Goal: Find specific page/section: Find specific page/section

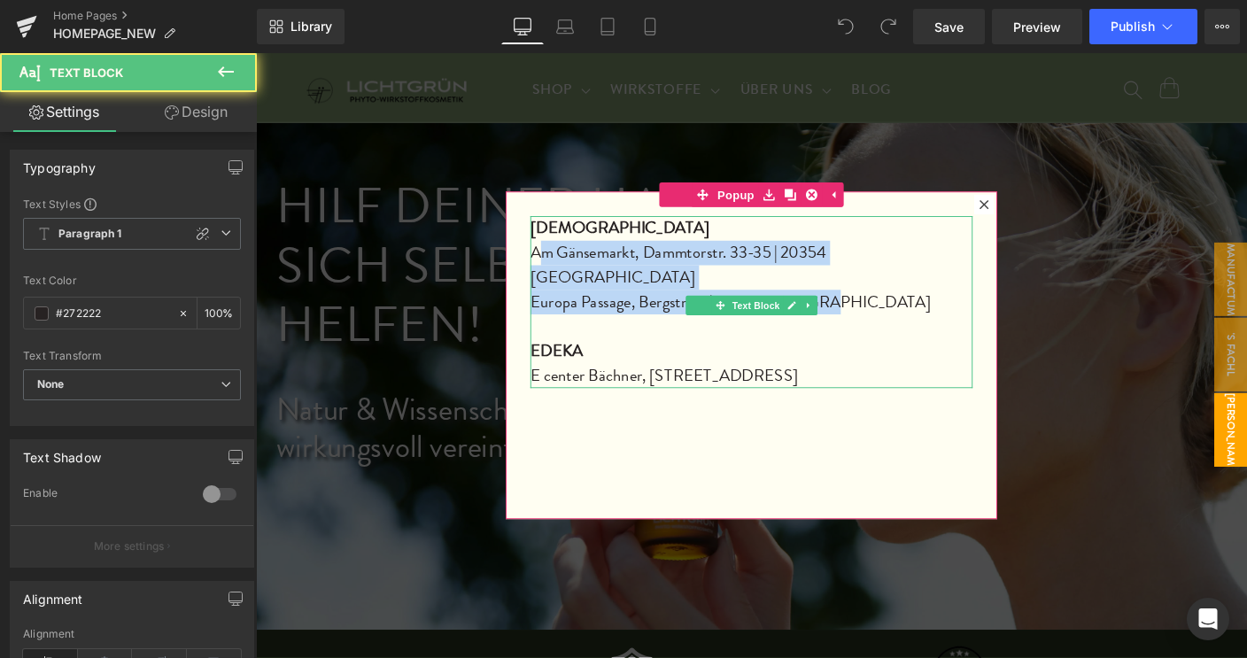
drag, startPoint x: 729, startPoint y: 289, endPoint x: 556, endPoint y: 269, distance: 173.8
click at [556, 269] on div "BUDNI Am Gänsemarkt, Dammtorstr. 33-35 | [STREET_ADDRESS] 16 | 20095 [GEOGRAPHI…" at bounding box center [792, 322] width 478 height 186
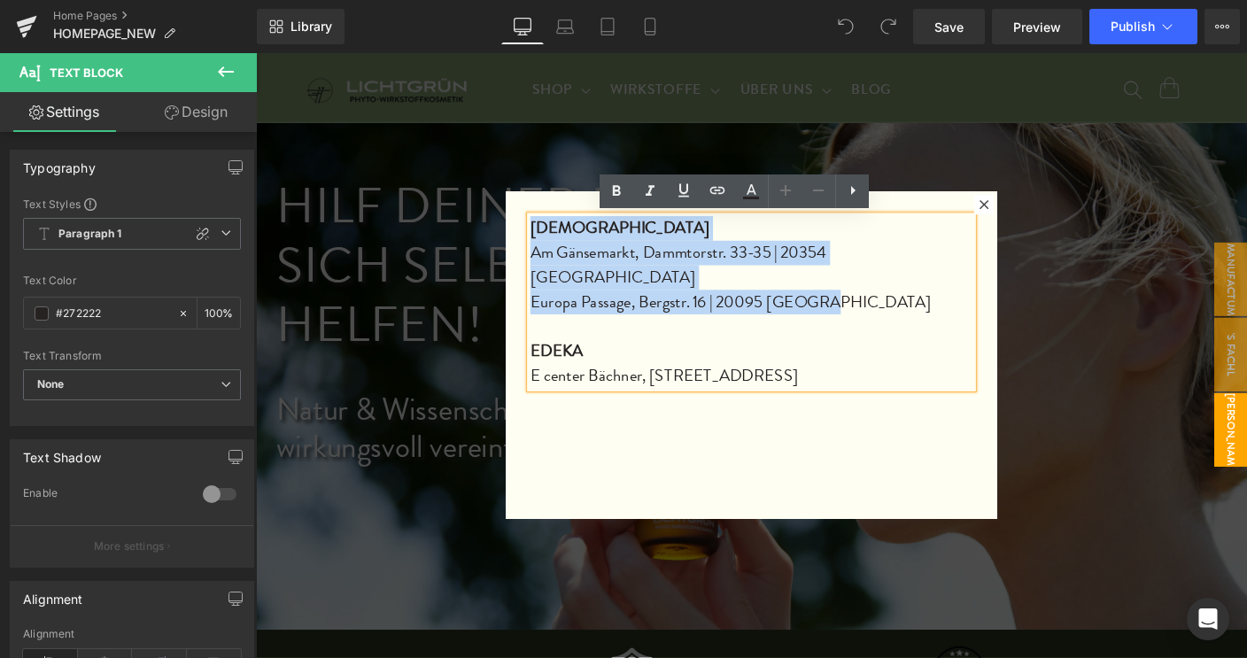
drag, startPoint x: 546, startPoint y: 242, endPoint x: 914, endPoint y: 300, distance: 372.1
click at [914, 300] on div "BUDNI Am Gänsemarkt, Dammtorstr. 33-35 | [STREET_ADDRESS] 16 | 20095 [GEOGRAPHI…" at bounding box center [792, 322] width 478 height 186
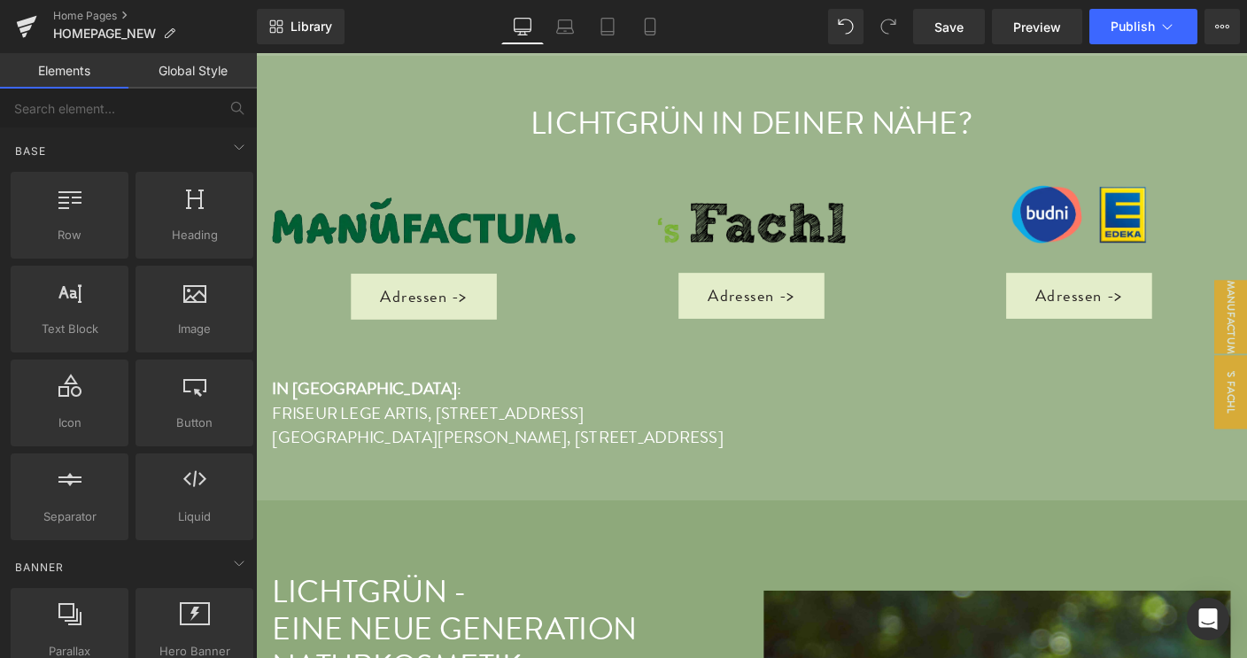
scroll to position [3773, 0]
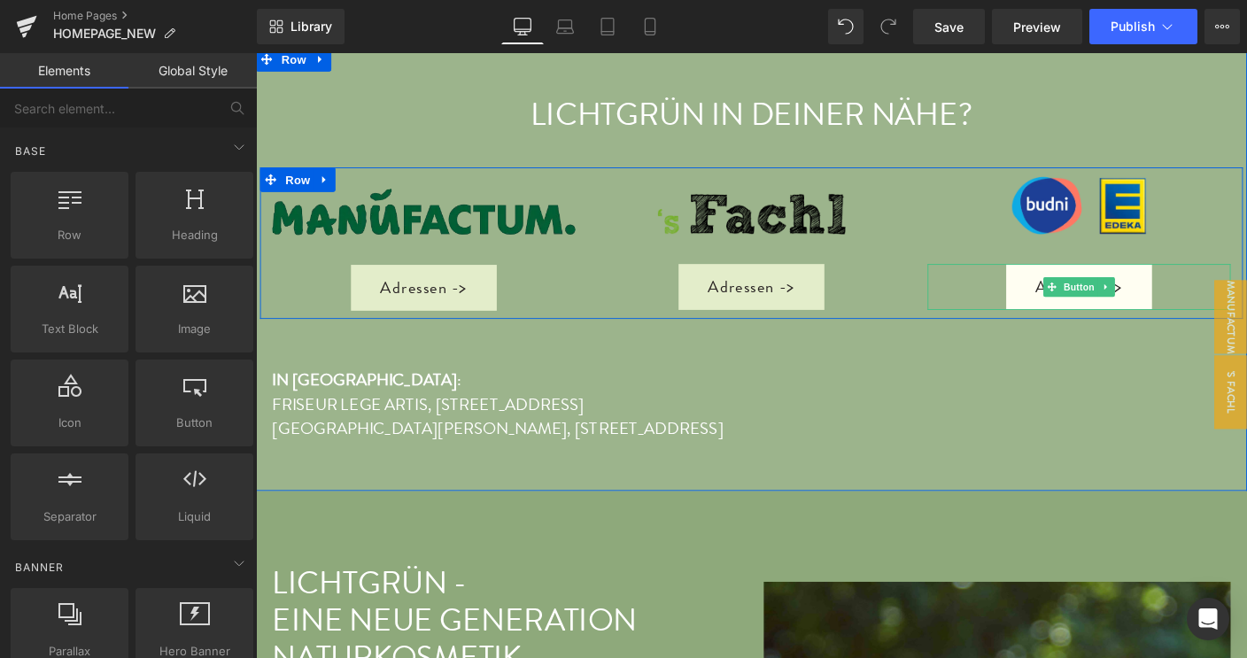
click at [1143, 295] on link "Adressen ->" at bounding box center [1146, 307] width 158 height 50
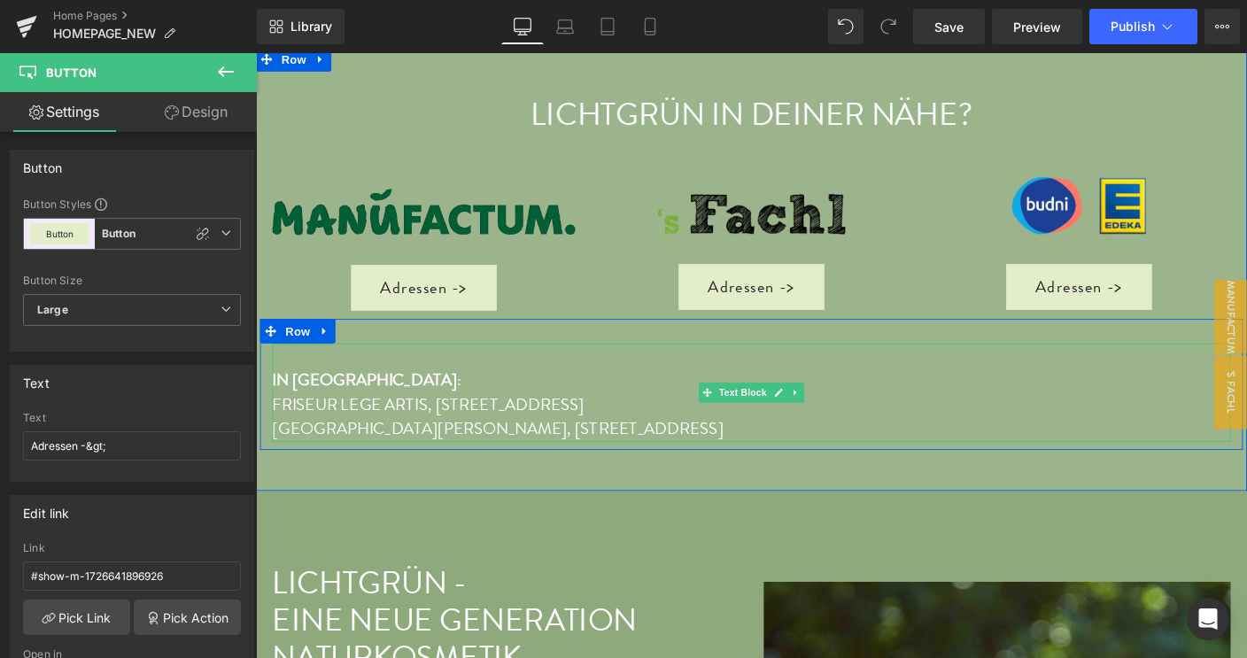
click at [736, 447] on p "[GEOGRAPHIC_DATA][PERSON_NAME], [STREET_ADDRESS]" at bounding box center [792, 460] width 1036 height 27
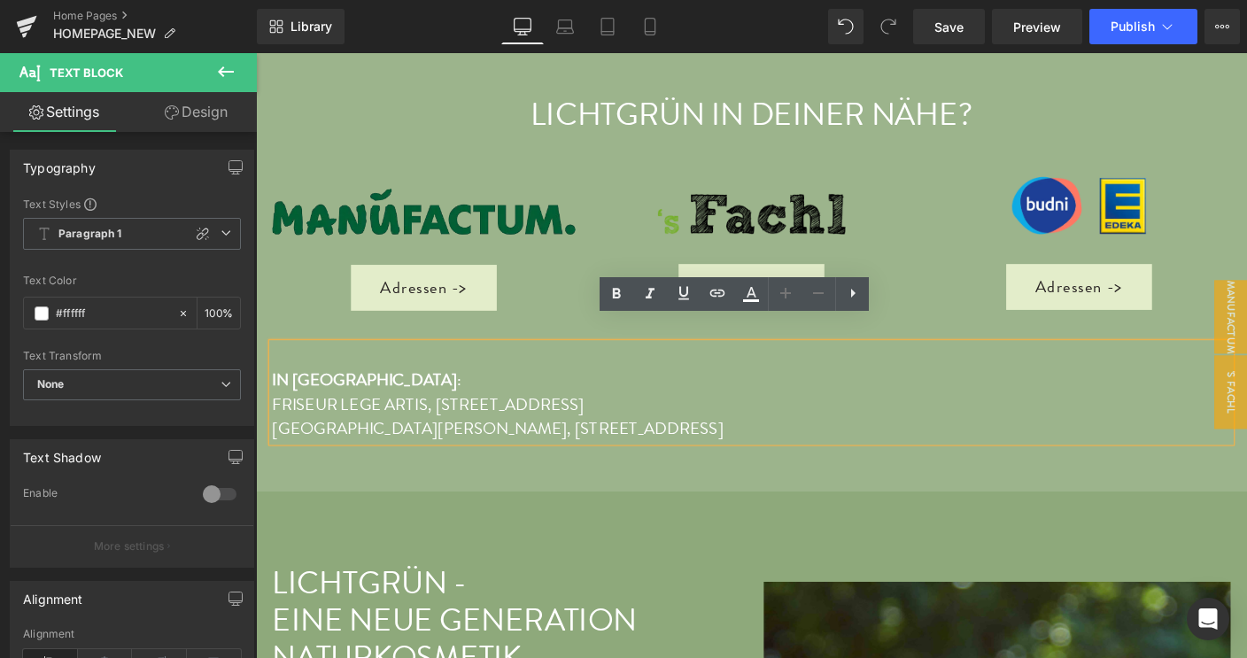
drag, startPoint x: 736, startPoint y: 431, endPoint x: 264, endPoint y: 436, distance: 472.0
click at [274, 436] on div "IN BERLIN : FRISEUR LEGE ARTIS, Gatower Straße 91 | 13595 Berlin SAINT CHARLES …" at bounding box center [792, 421] width 1036 height 106
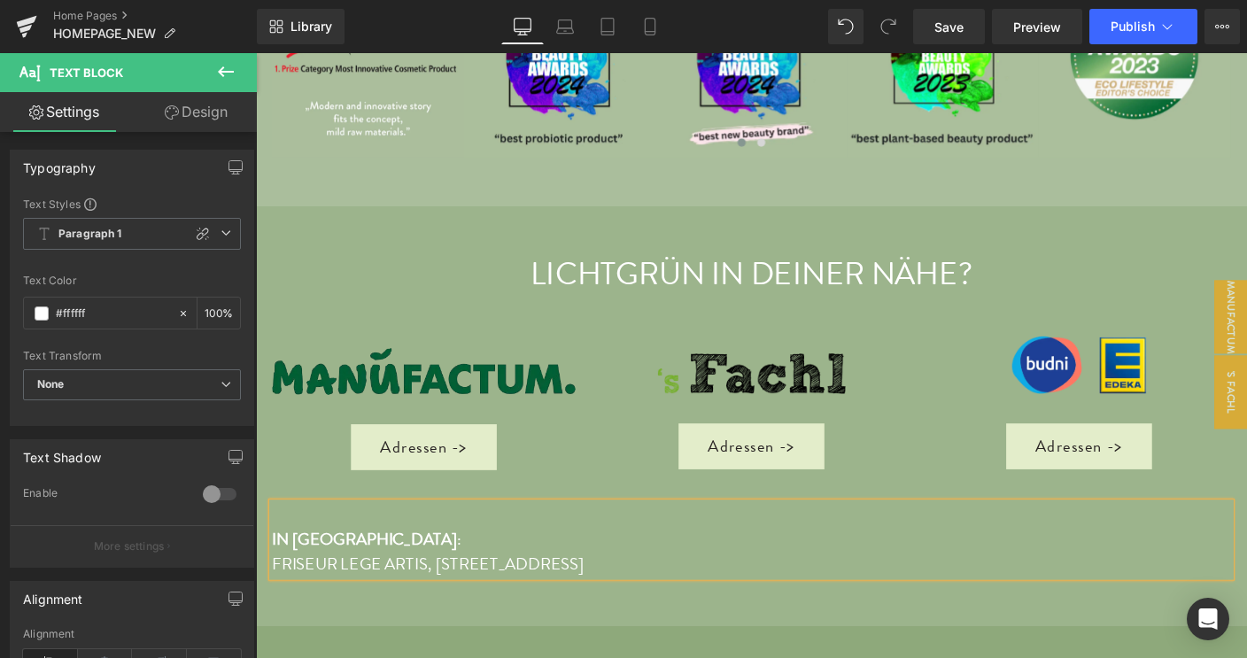
scroll to position [3601, 0]
click at [1134, 468] on span "Button" at bounding box center [1146, 478] width 41 height 21
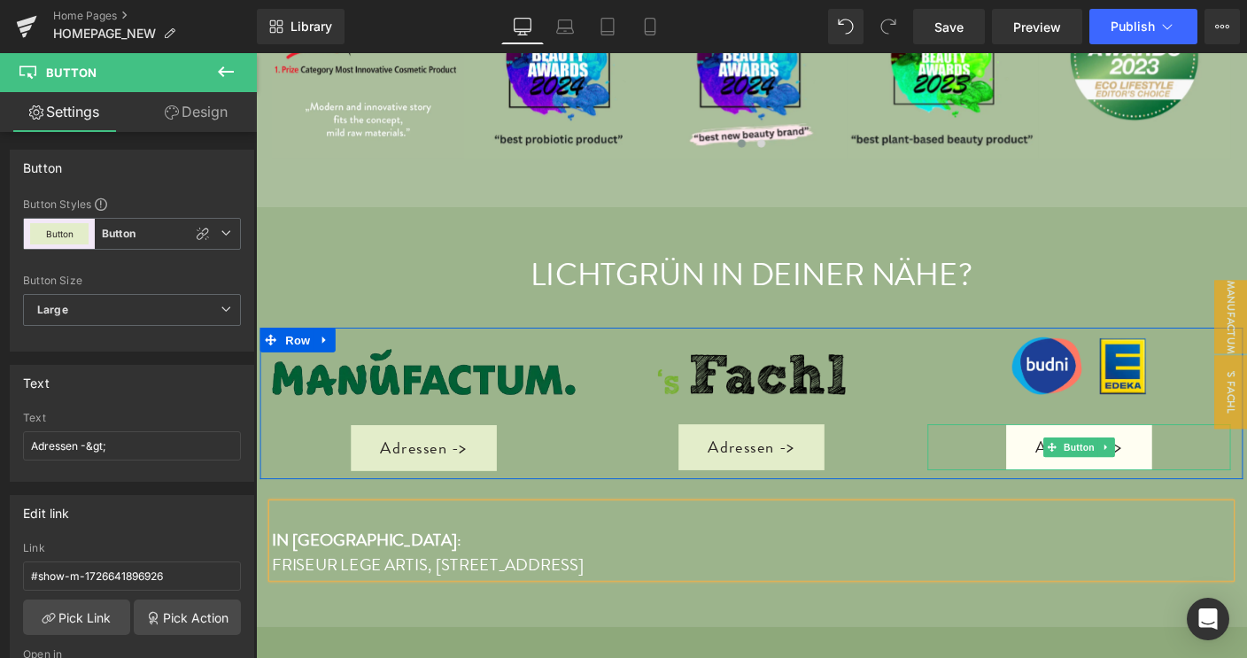
click at [1195, 454] on link "Adressen ->" at bounding box center [1146, 479] width 158 height 50
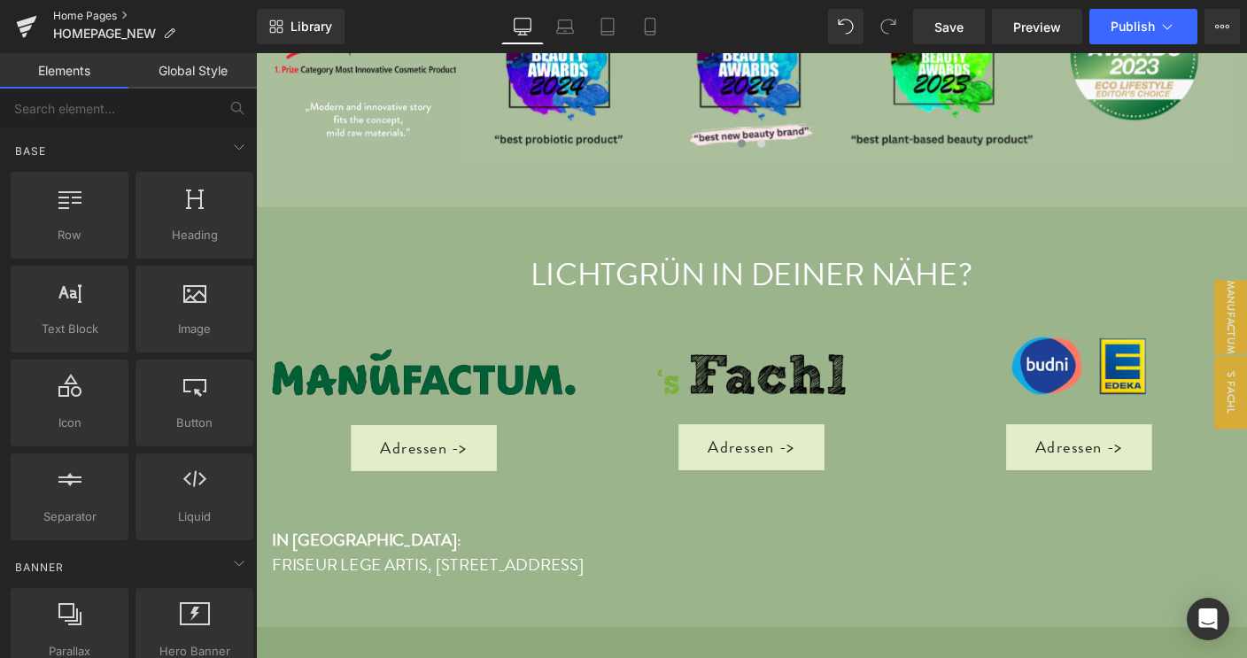
click at [92, 13] on link "Home Pages" at bounding box center [155, 16] width 204 height 14
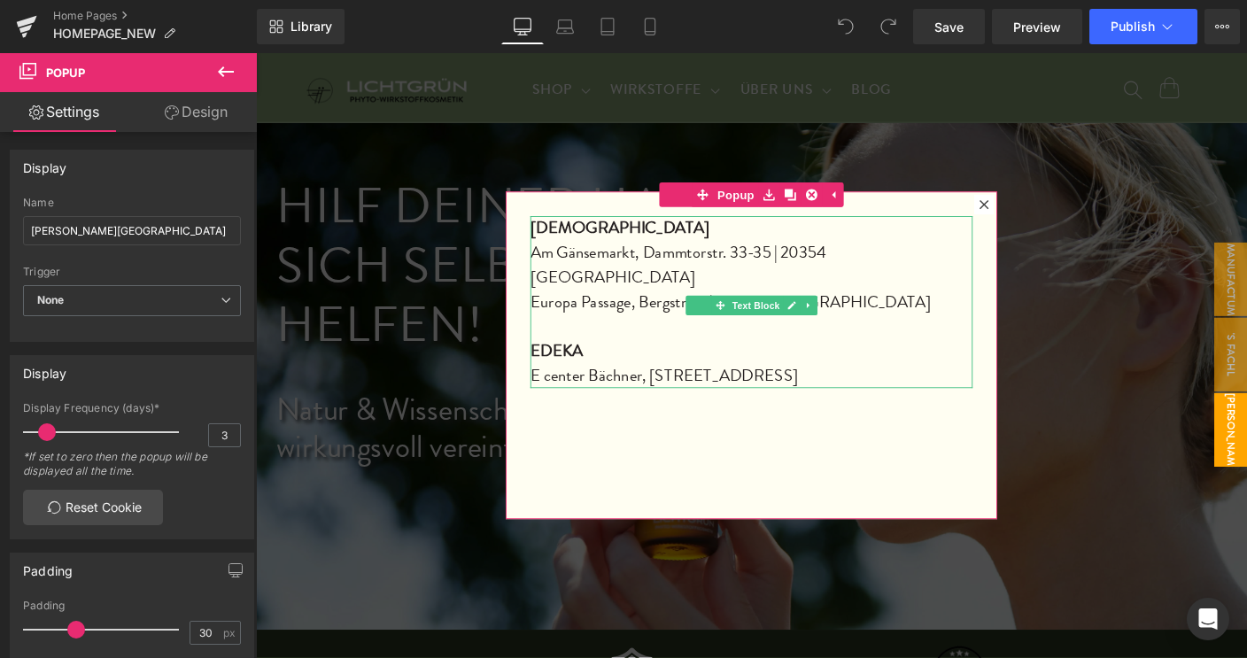
click at [896, 309] on p "Europa Passage, Bergstr. 16 | 20095 [GEOGRAPHIC_DATA]" at bounding box center [792, 322] width 478 height 27
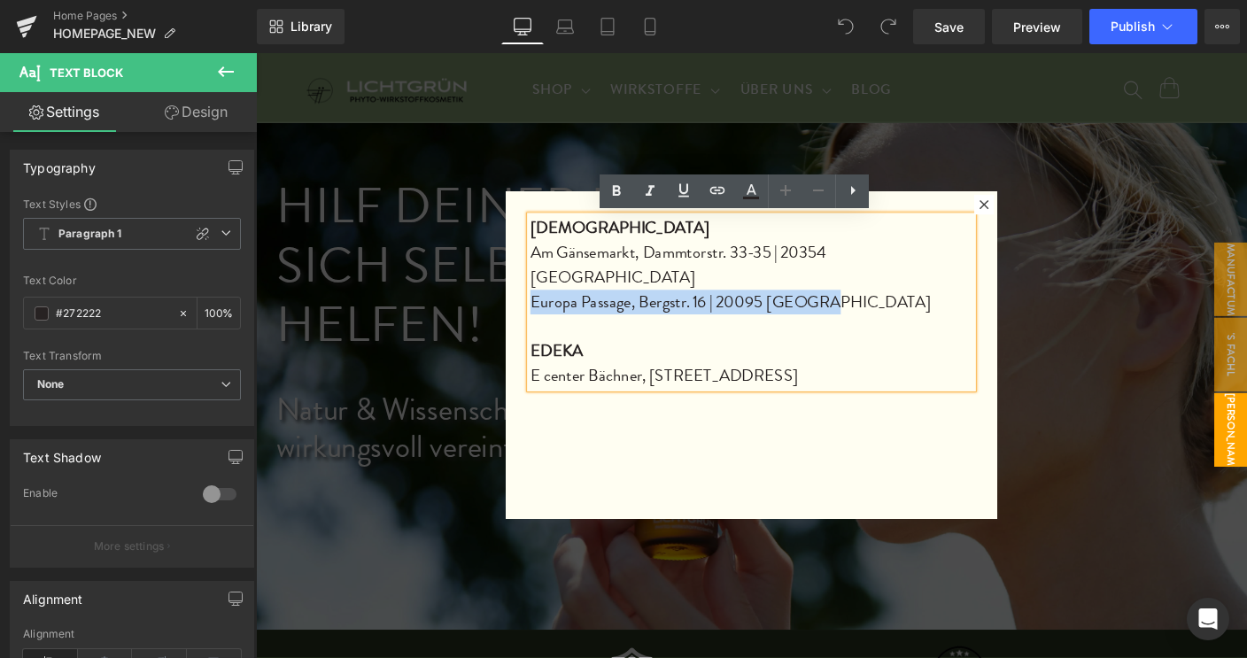
drag, startPoint x: 890, startPoint y: 295, endPoint x: 525, endPoint y: 290, distance: 364.9
click at [526, 290] on div "BUDNI Am Gänsemarkt, Dammtorstr. 33-35 | [STREET_ADDRESS] 16 | 20095 [GEOGRAPHI…" at bounding box center [791, 380] width 531 height 354
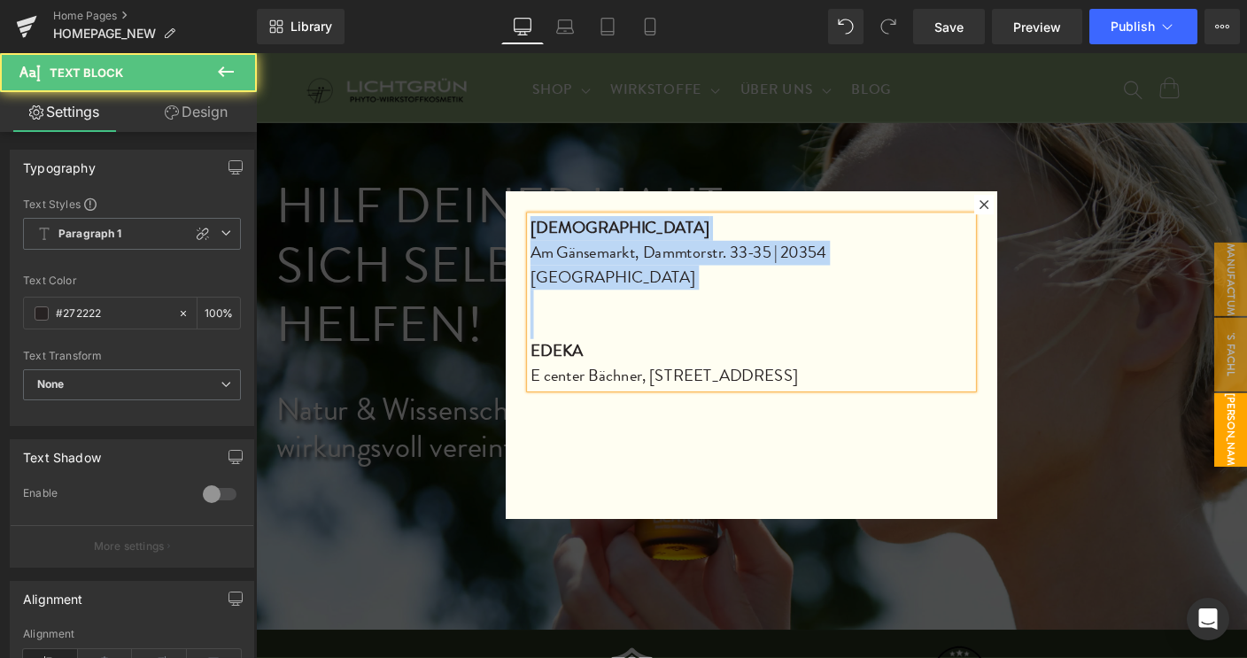
drag, startPoint x: 547, startPoint y: 244, endPoint x: 556, endPoint y: 329, distance: 85.5
click at [556, 329] on div "BUDNI Am Gänsemarkt, Dammtorstr. 33-35 | [GEOGRAPHIC_DATA] E center Bächner, [S…" at bounding box center [792, 322] width 478 height 186
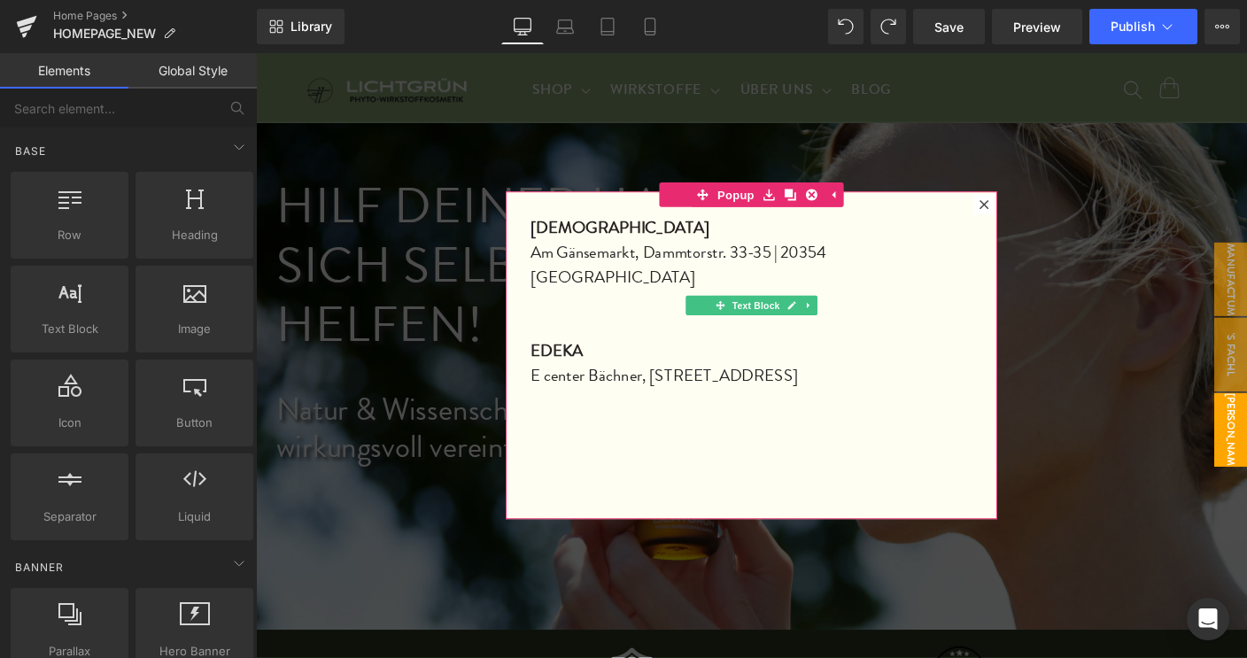
click at [574, 309] on p at bounding box center [792, 322] width 478 height 27
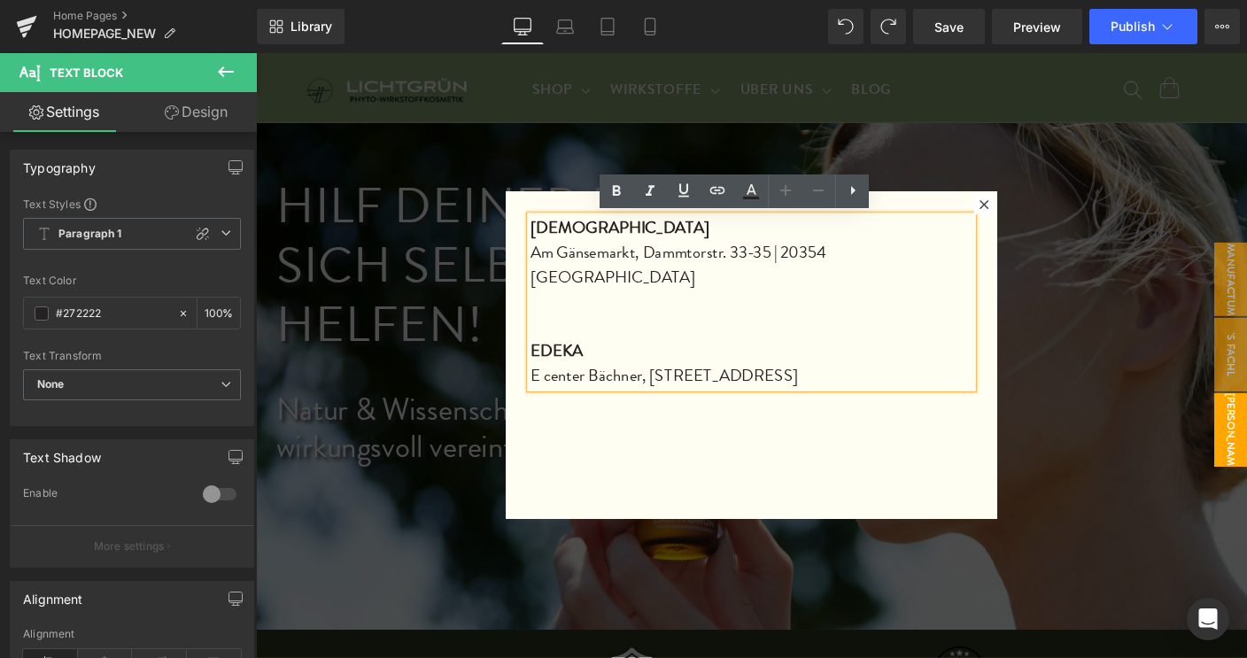
click at [617, 262] on p "Am Gänsemarkt, Dammtorstr. 33-35 | 20354 [GEOGRAPHIC_DATA]" at bounding box center [792, 282] width 478 height 53
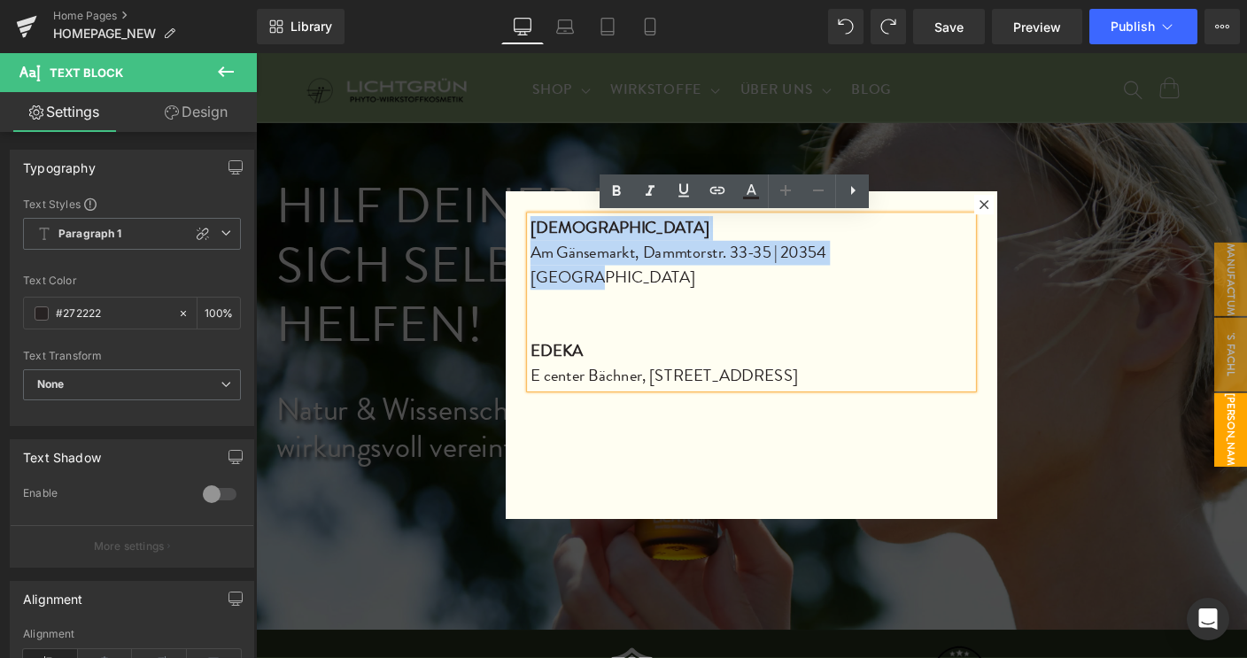
drag, startPoint x: 546, startPoint y: 245, endPoint x: 934, endPoint y: 271, distance: 388.7
click at [934, 271] on div "BUDNI Am Gänsemarkt, Dammtorstr. 33-35 | [GEOGRAPHIC_DATA] E center Bächner, [S…" at bounding box center [792, 322] width 478 height 186
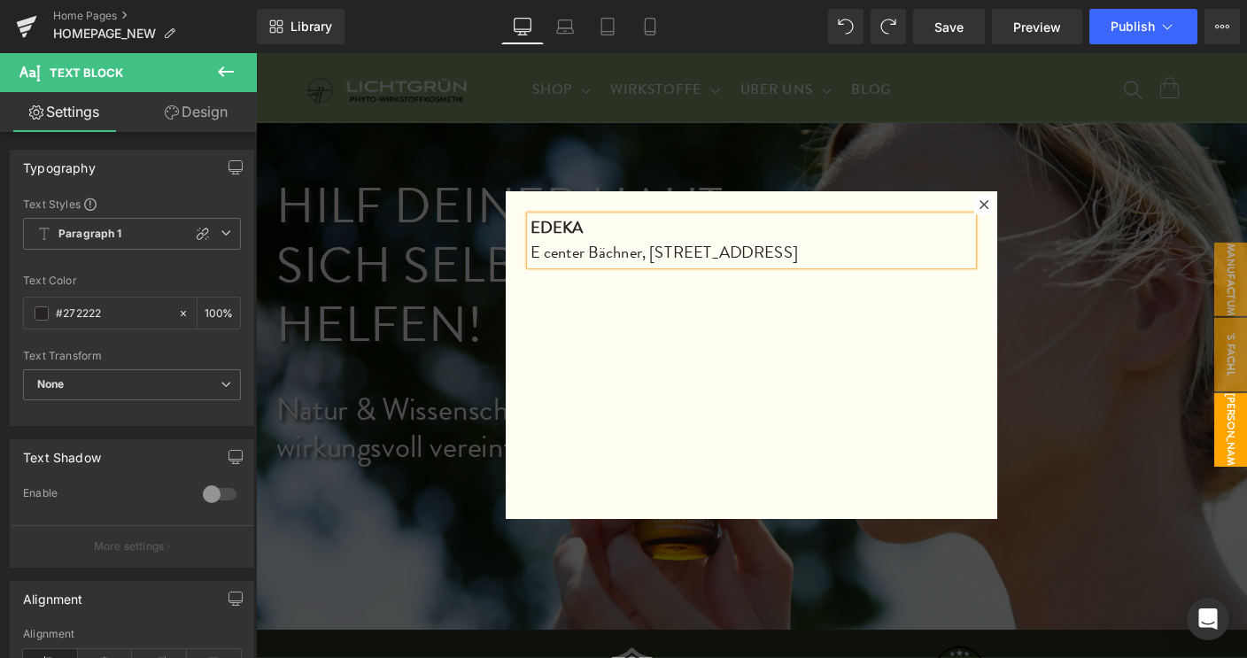
click at [1038, 214] on icon at bounding box center [1043, 217] width 11 height 11
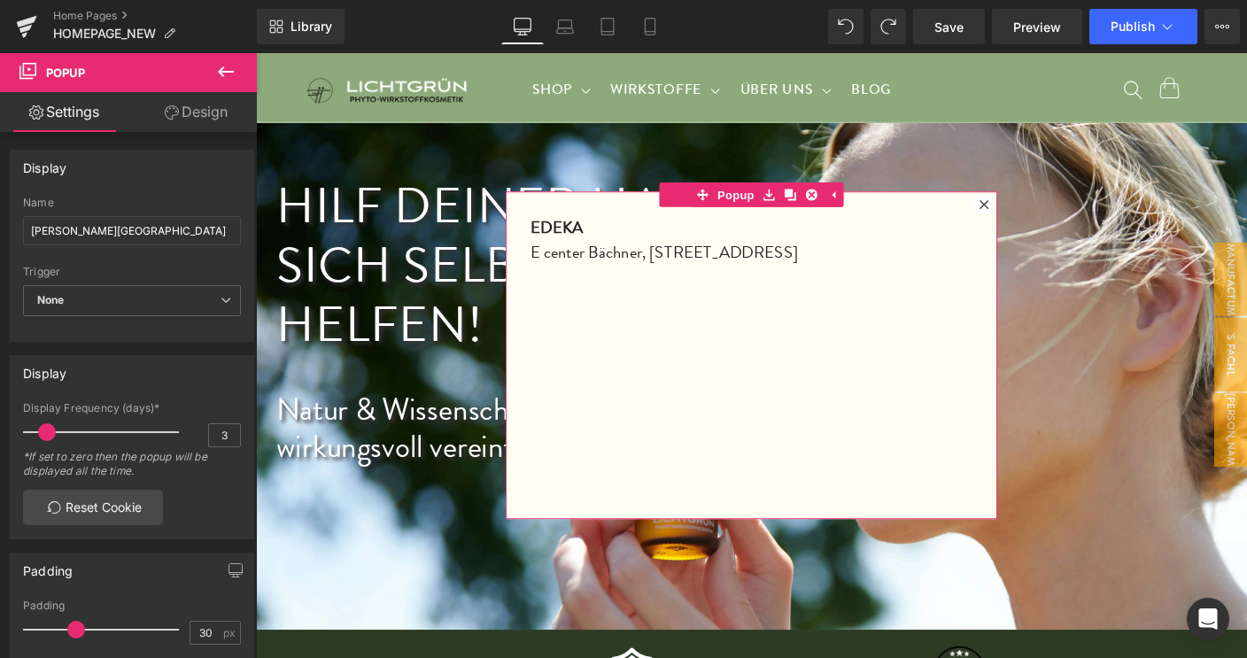
click at [1038, 214] on icon at bounding box center [1043, 217] width 11 height 11
click at [66, 230] on input "[PERSON_NAME][GEOGRAPHIC_DATA]" at bounding box center [132, 230] width 218 height 29
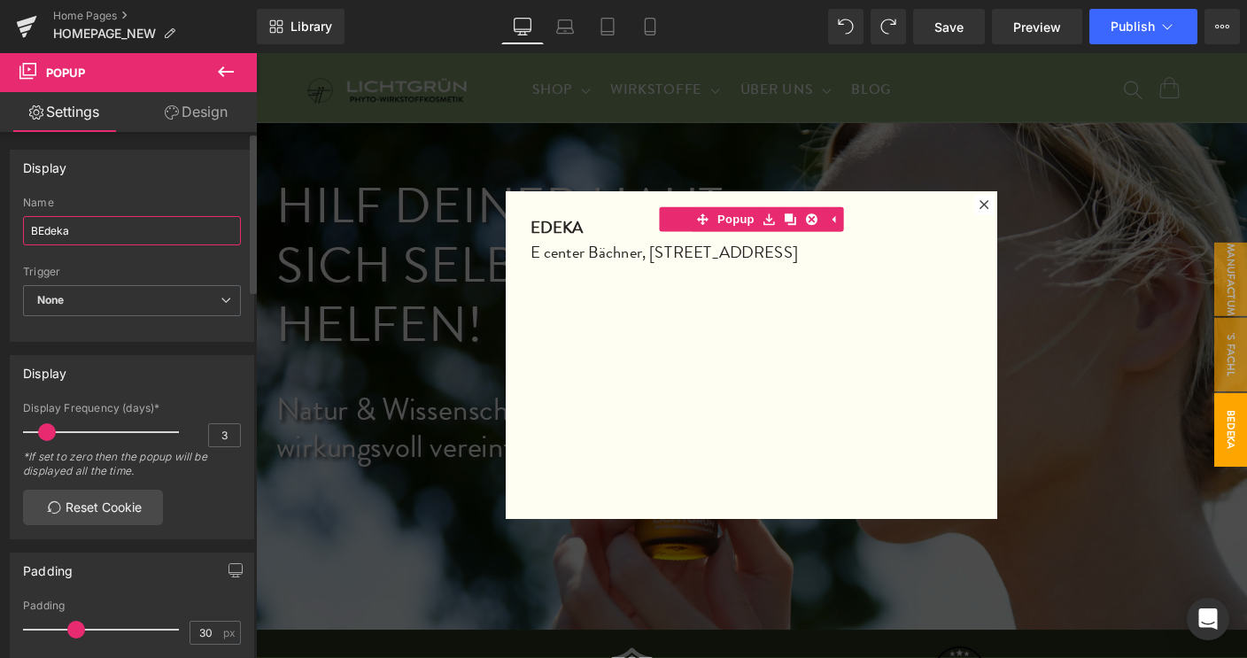
type input "Edeka"
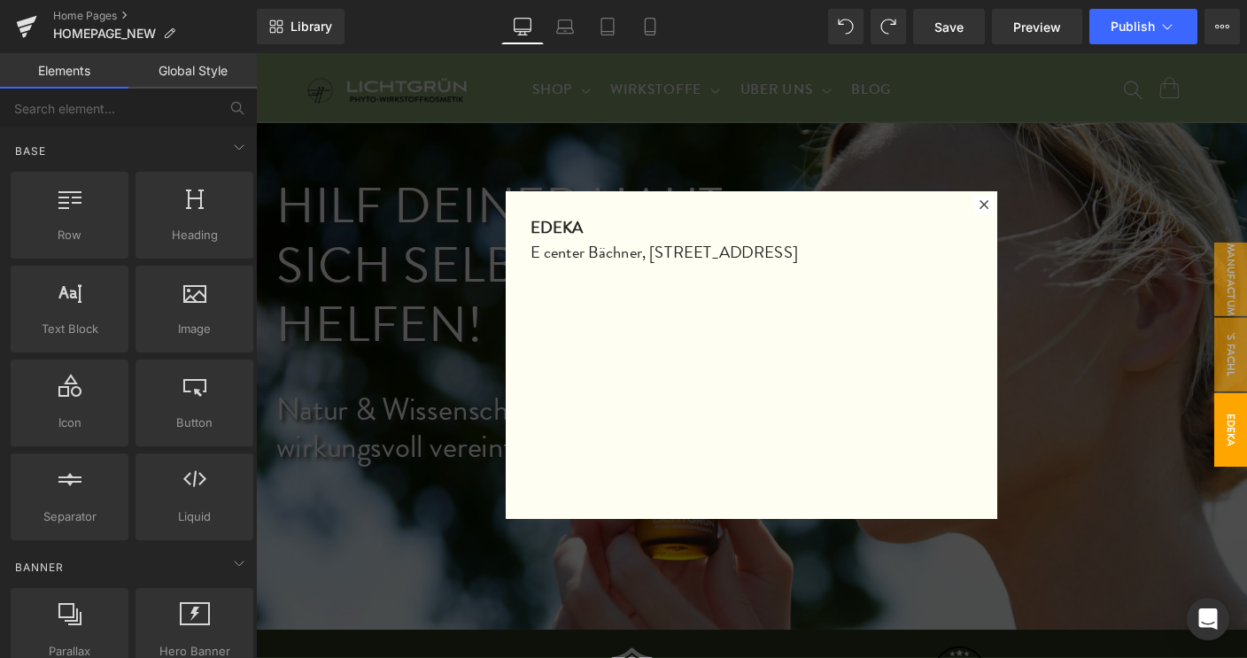
click at [348, 558] on div at bounding box center [792, 380] width 1072 height 654
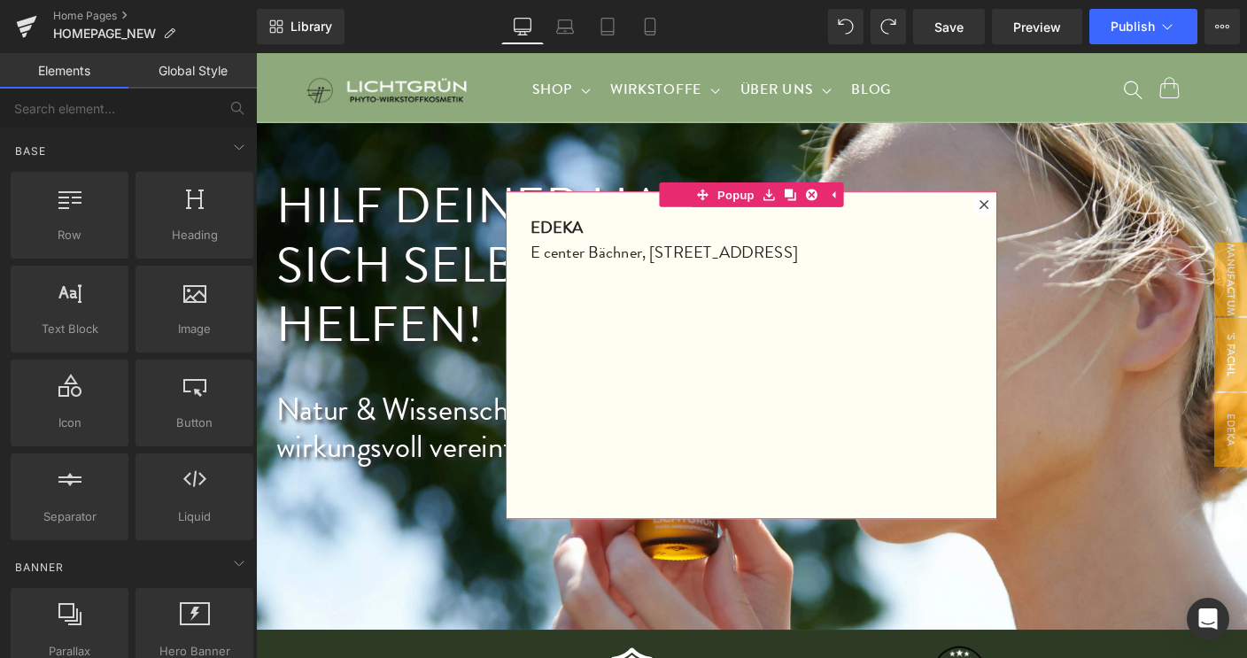
click at [1038, 218] on icon at bounding box center [1043, 217] width 10 height 10
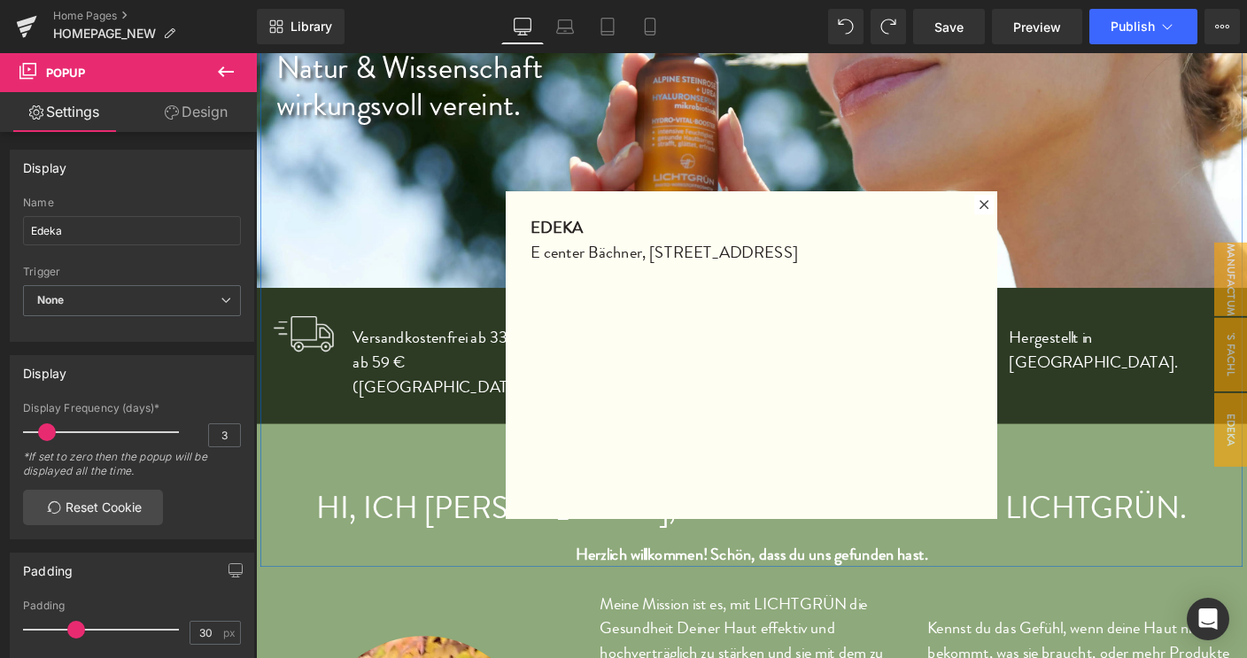
scroll to position [369, 0]
click at [1215, 469] on div "HI, ICH [PERSON_NAME], DIE GRÜNDERIN VON LICHTGRÜN." at bounding box center [792, 510] width 1036 height 112
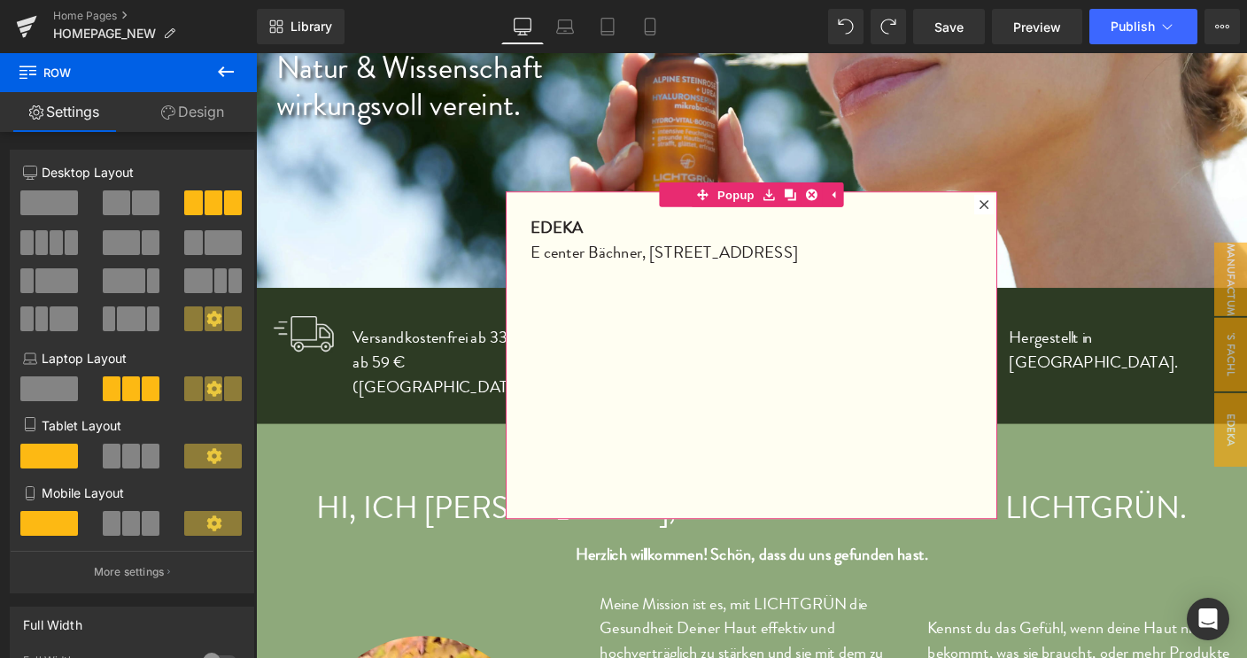
click at [1038, 219] on icon at bounding box center [1043, 217] width 10 height 10
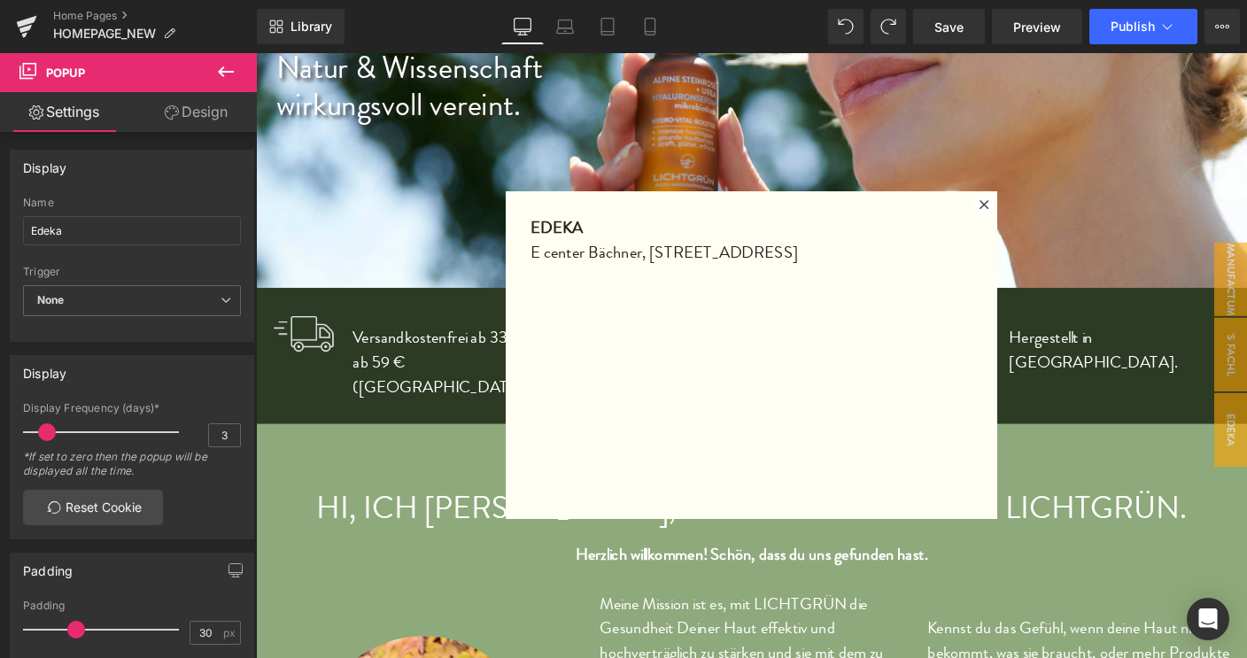
click at [227, 74] on icon at bounding box center [225, 71] width 21 height 21
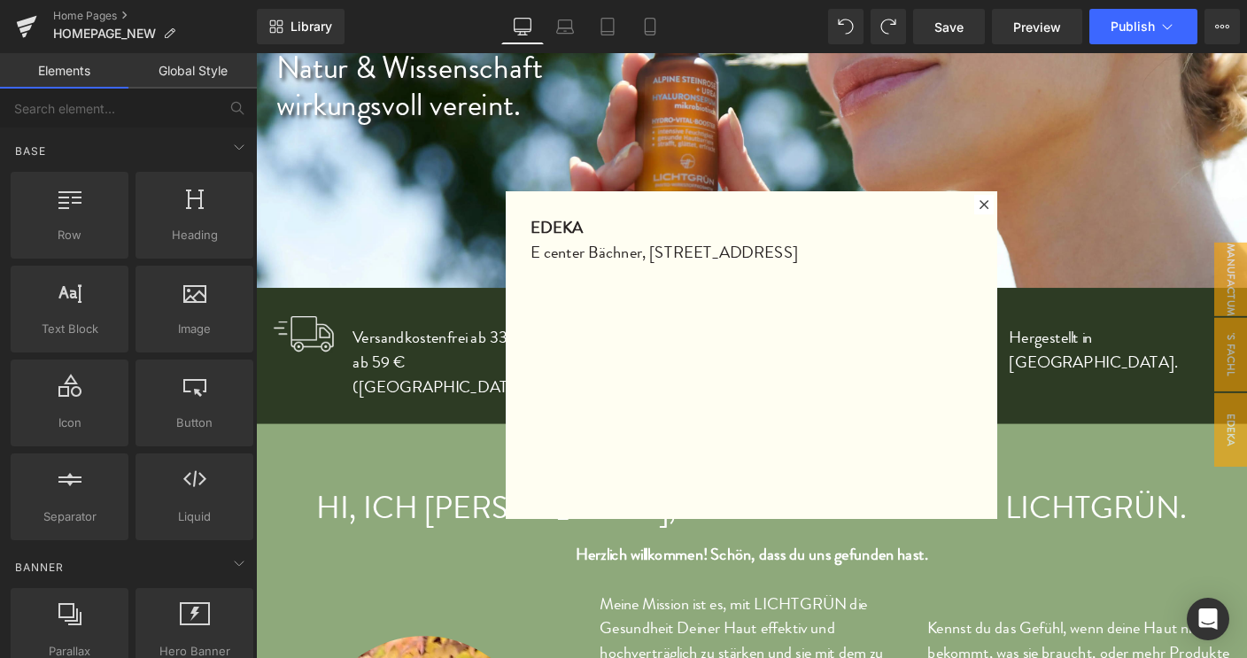
scroll to position [739, 0]
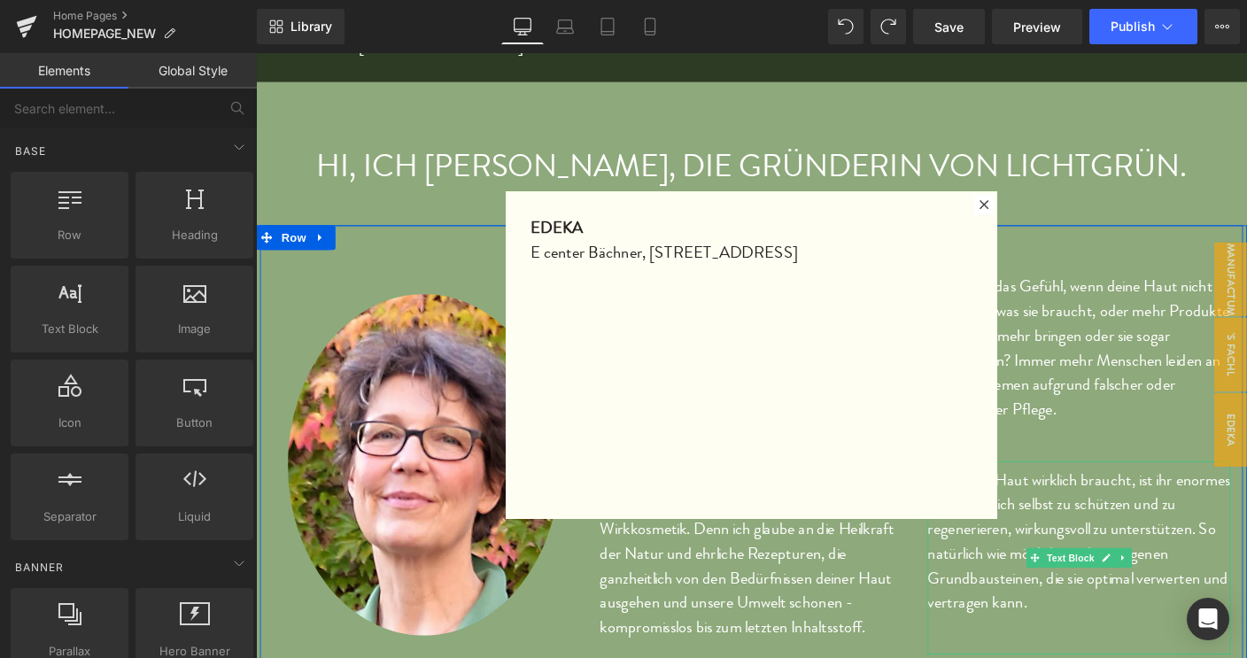
click at [1116, 648] on div "Was deine Haut wirklich braucht, ist ihr enormes Potential, sich selbst zu schü…" at bounding box center [1146, 598] width 328 height 209
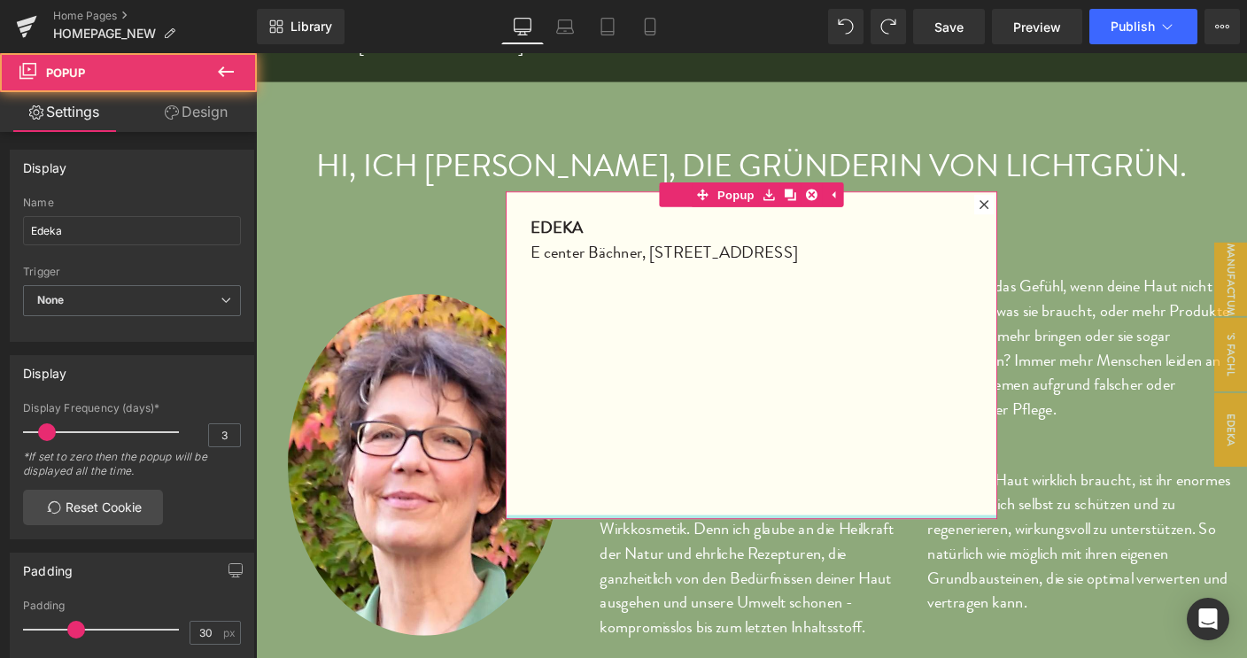
drag, startPoint x: 759, startPoint y: 412, endPoint x: 762, endPoint y: 337, distance: 75.3
click at [762, 337] on div "EDEKA E center Bächner, [STREET_ADDRESS] Text Block Popup" at bounding box center [791, 380] width 531 height 354
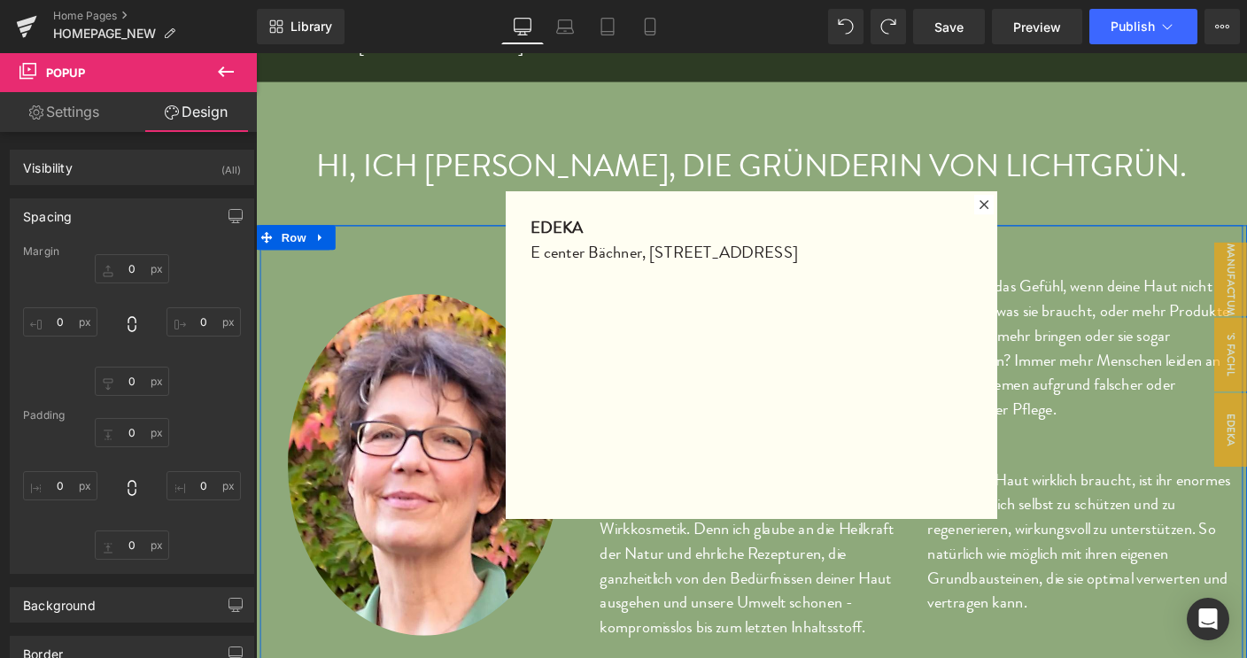
click at [538, 657] on div "Image" at bounding box center [437, 498] width 354 height 464
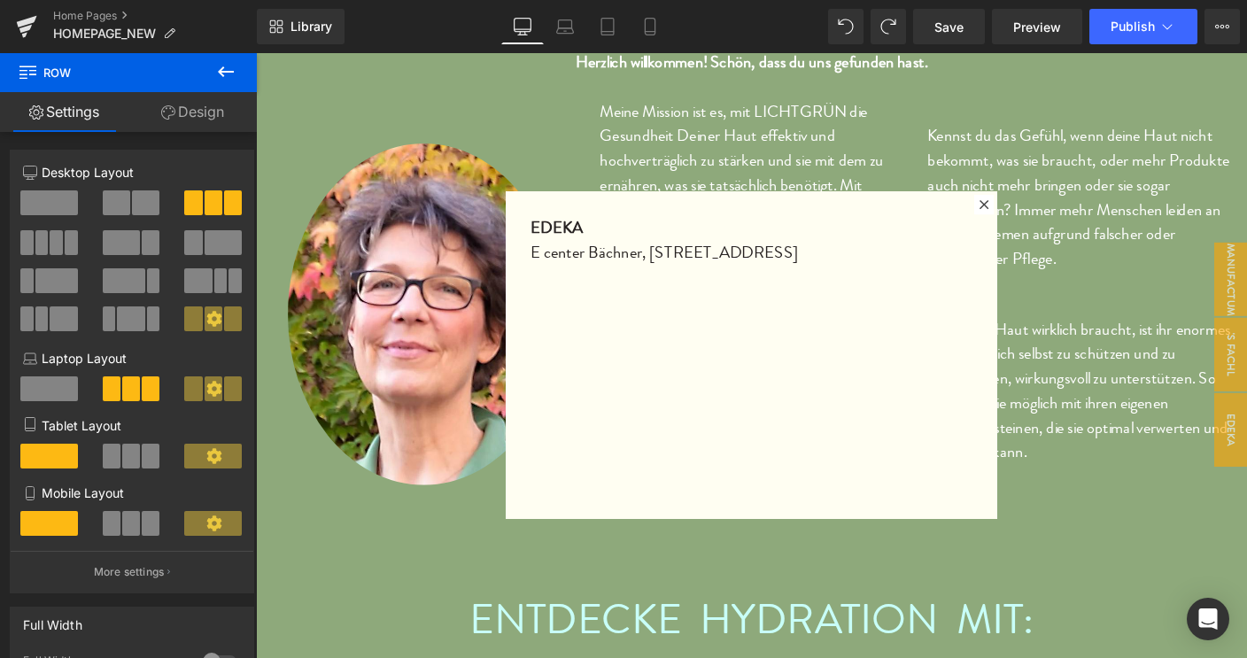
scroll to position [901, 0]
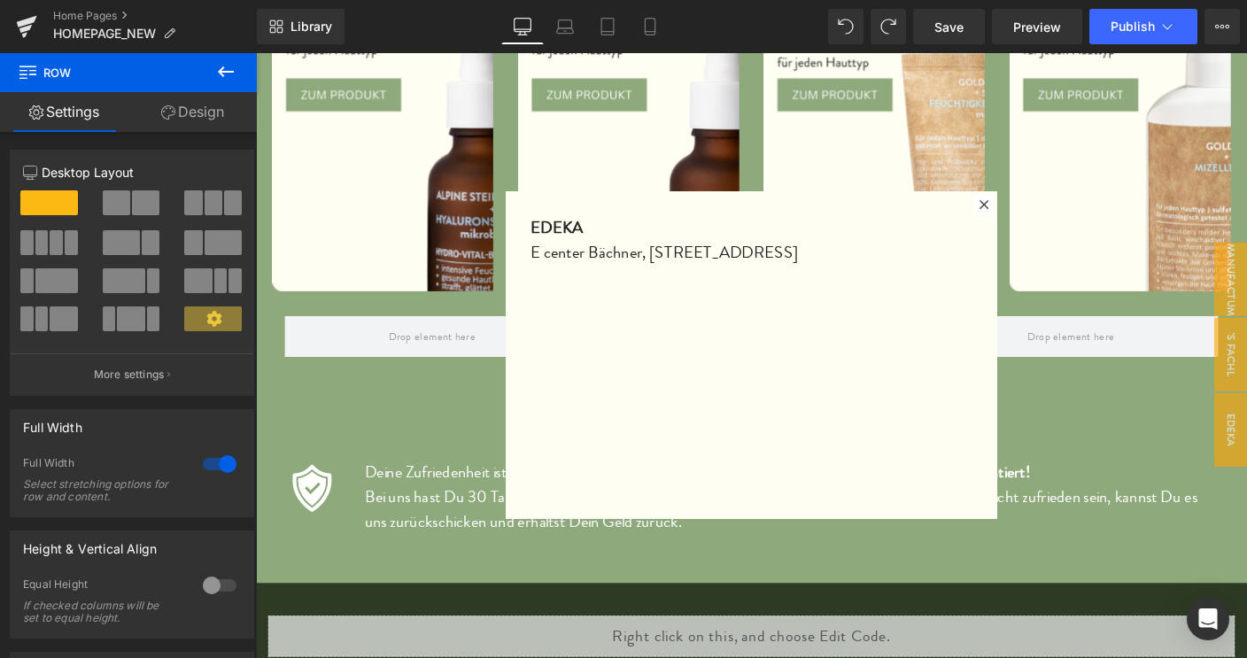
scroll to position [2418, 0]
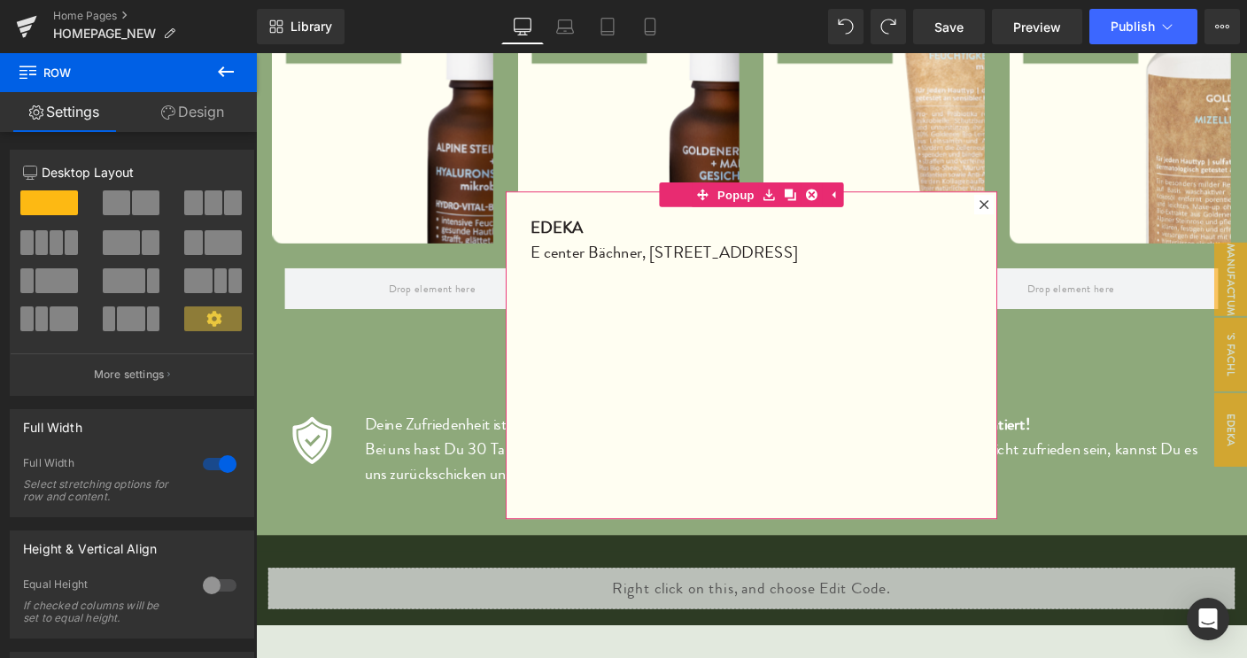
click at [1038, 218] on icon at bounding box center [1043, 217] width 11 height 11
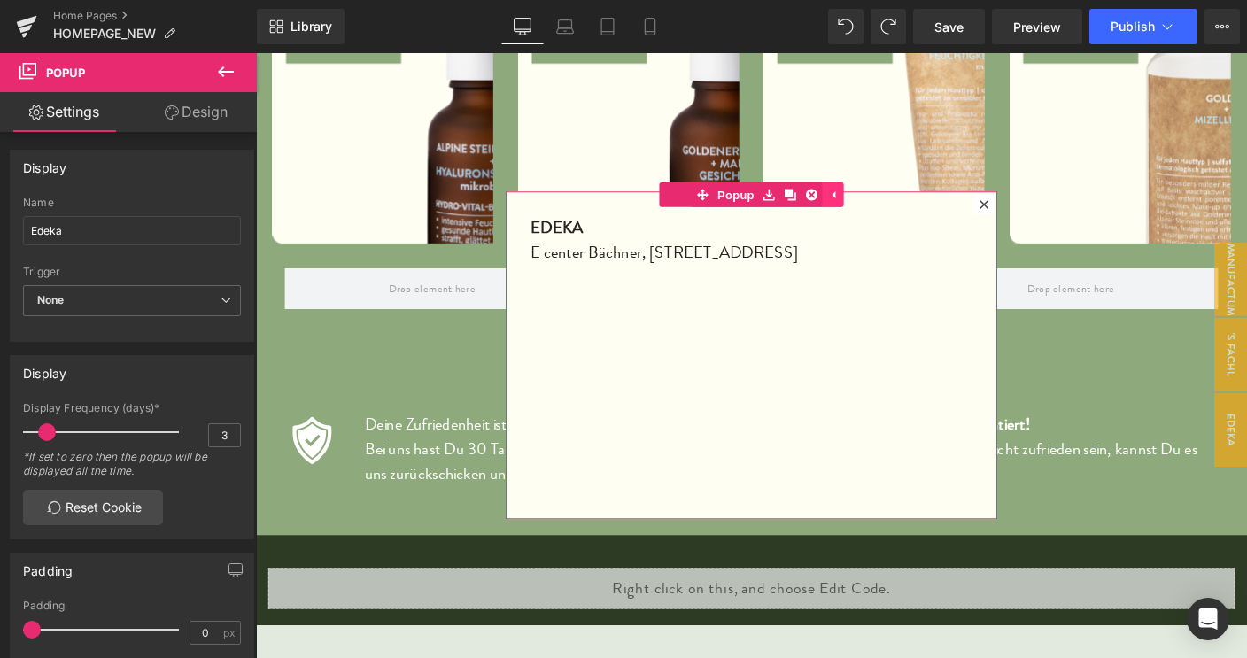
click at [878, 208] on icon at bounding box center [880, 207] width 4 height 8
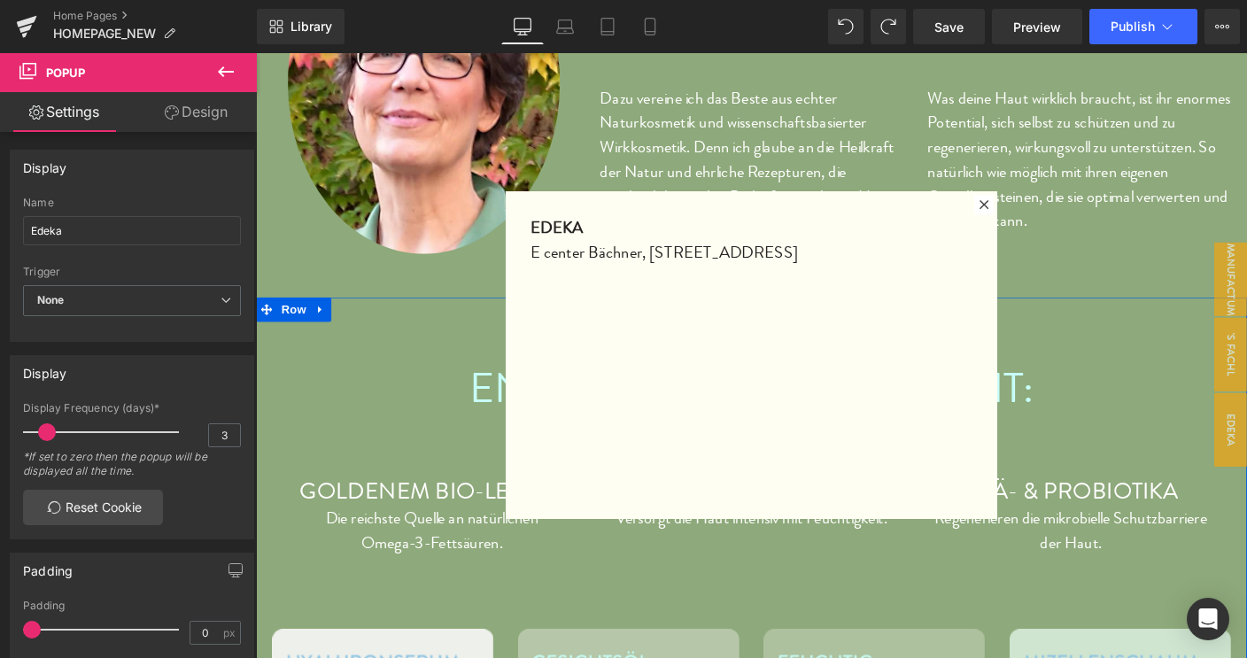
scroll to position [1139, 0]
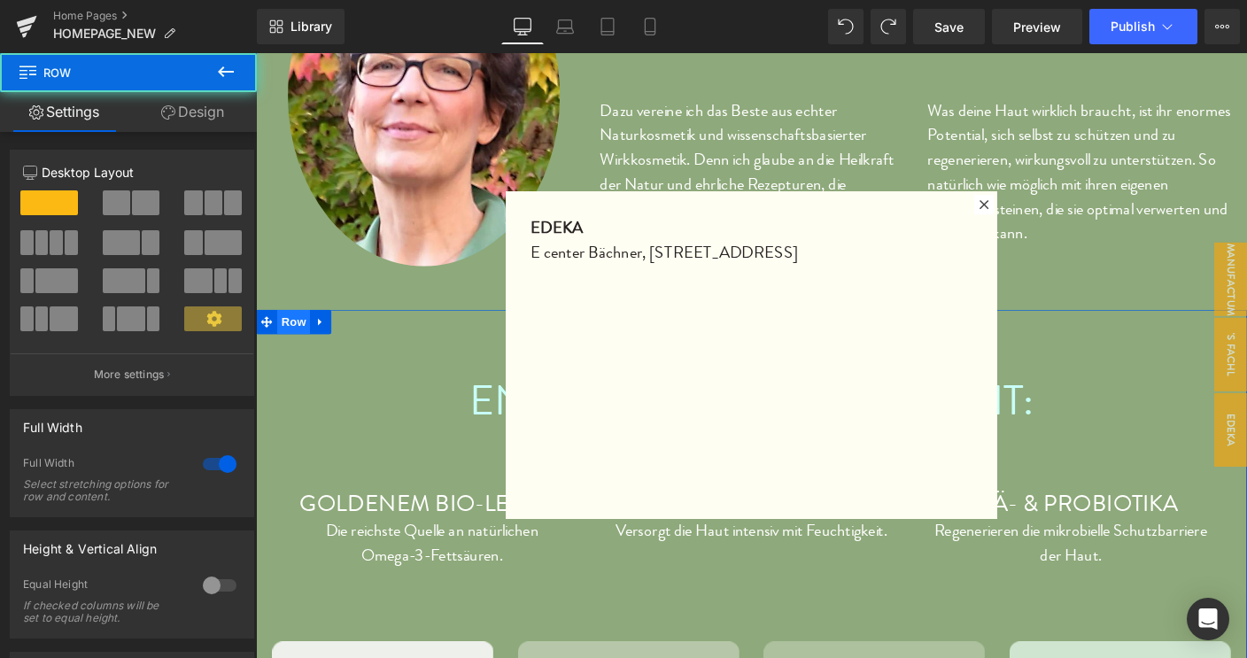
click at [291, 330] on span "Row" at bounding box center [296, 343] width 35 height 27
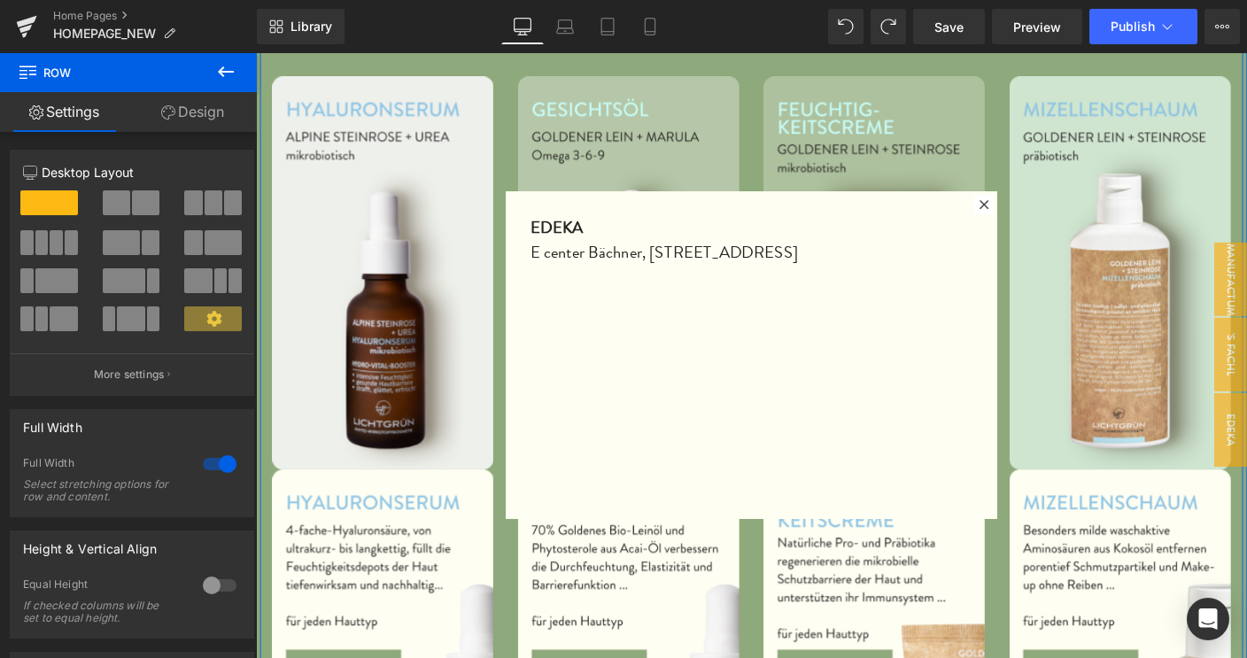
scroll to position [1751, 0]
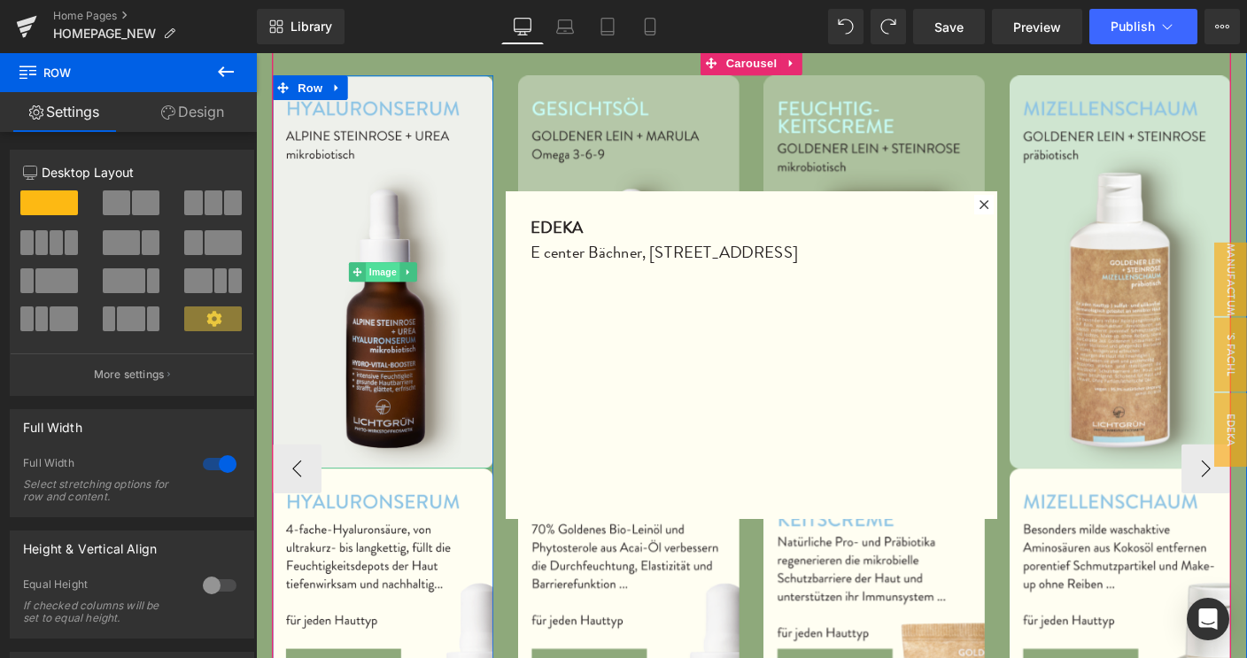
click at [375, 279] on span "Image" at bounding box center [393, 289] width 37 height 21
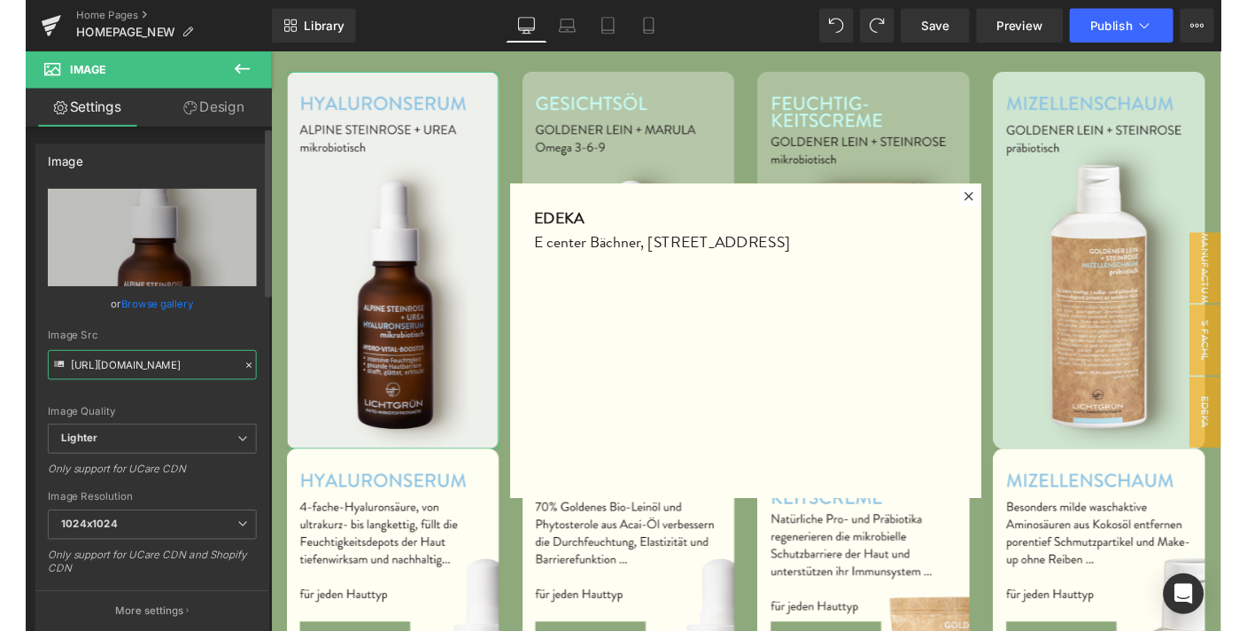
scroll to position [0, 472]
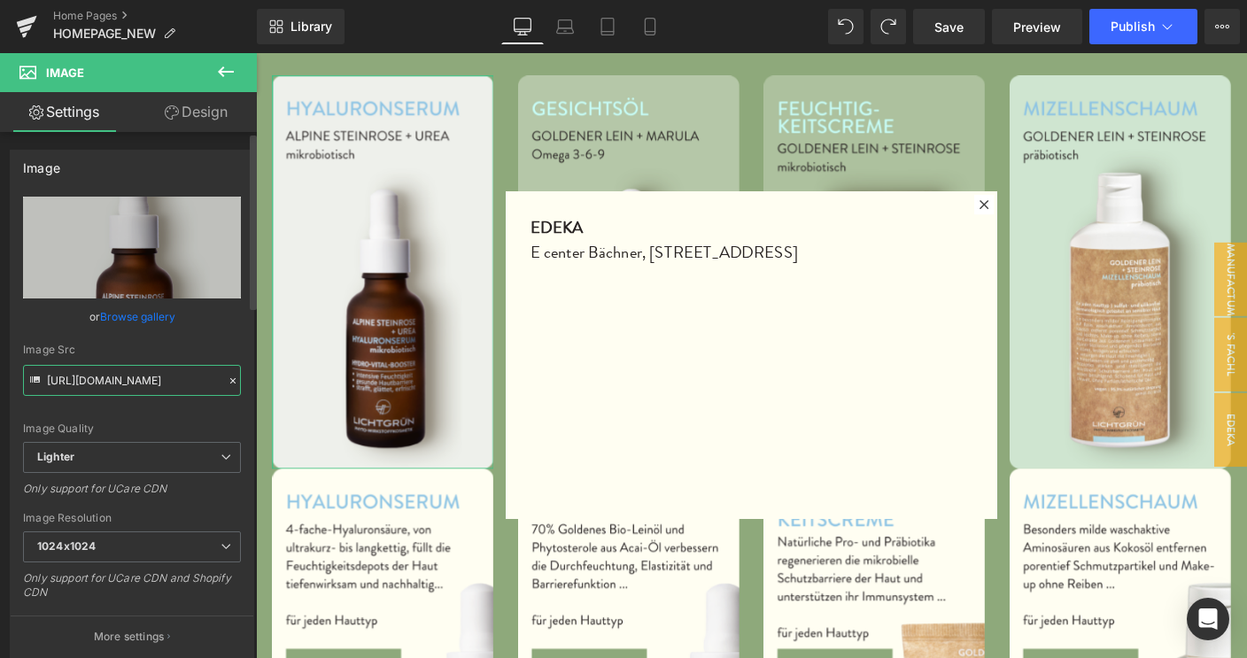
drag, startPoint x: 47, startPoint y: 383, endPoint x: 216, endPoint y: 382, distance: 169.1
click at [216, 382] on input "[URL][DOMAIN_NAME]" at bounding box center [132, 380] width 218 height 31
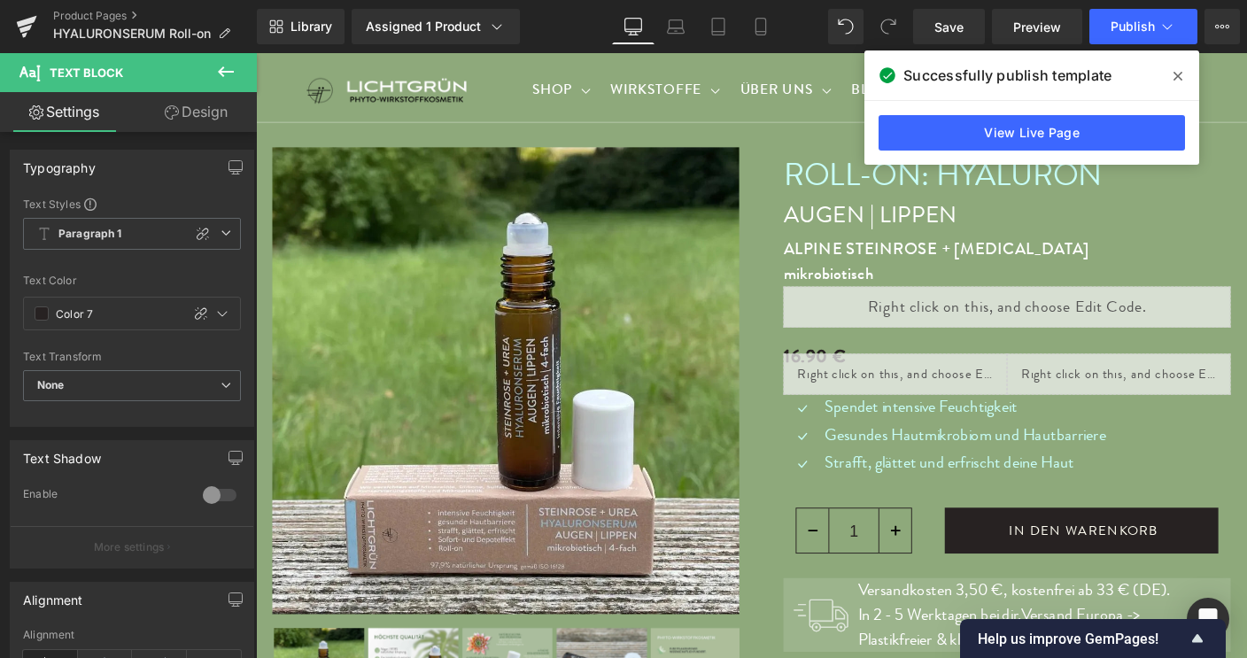
scroll to position [959, 0]
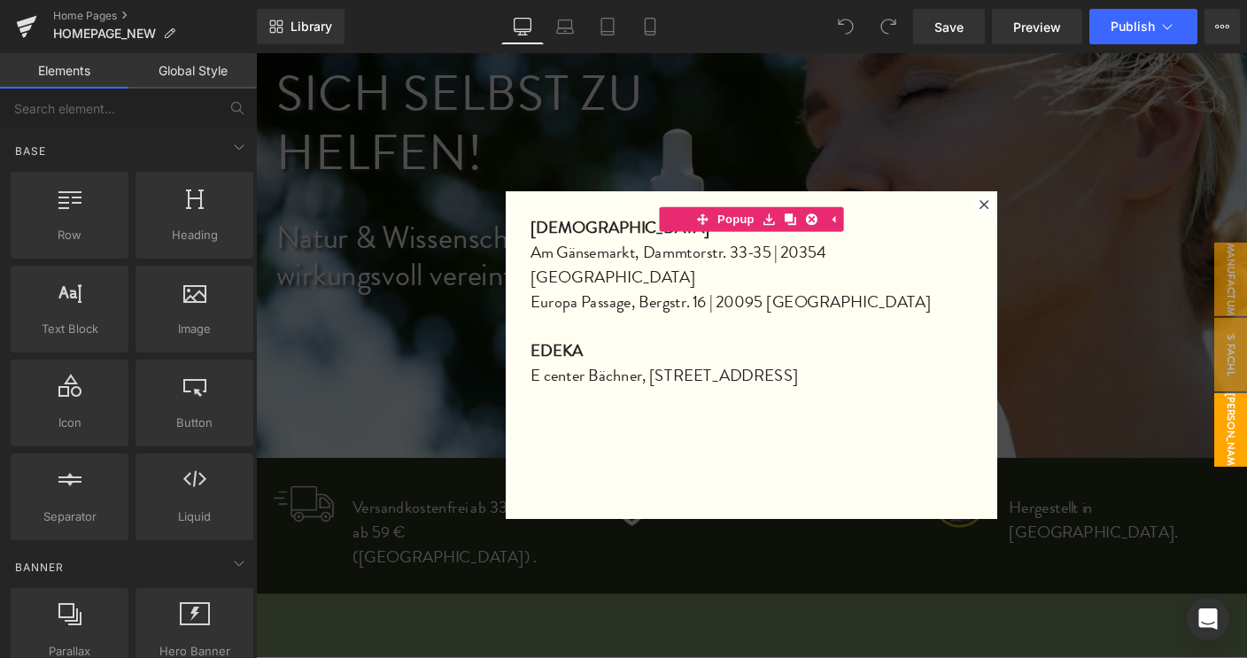
scroll to position [197, 0]
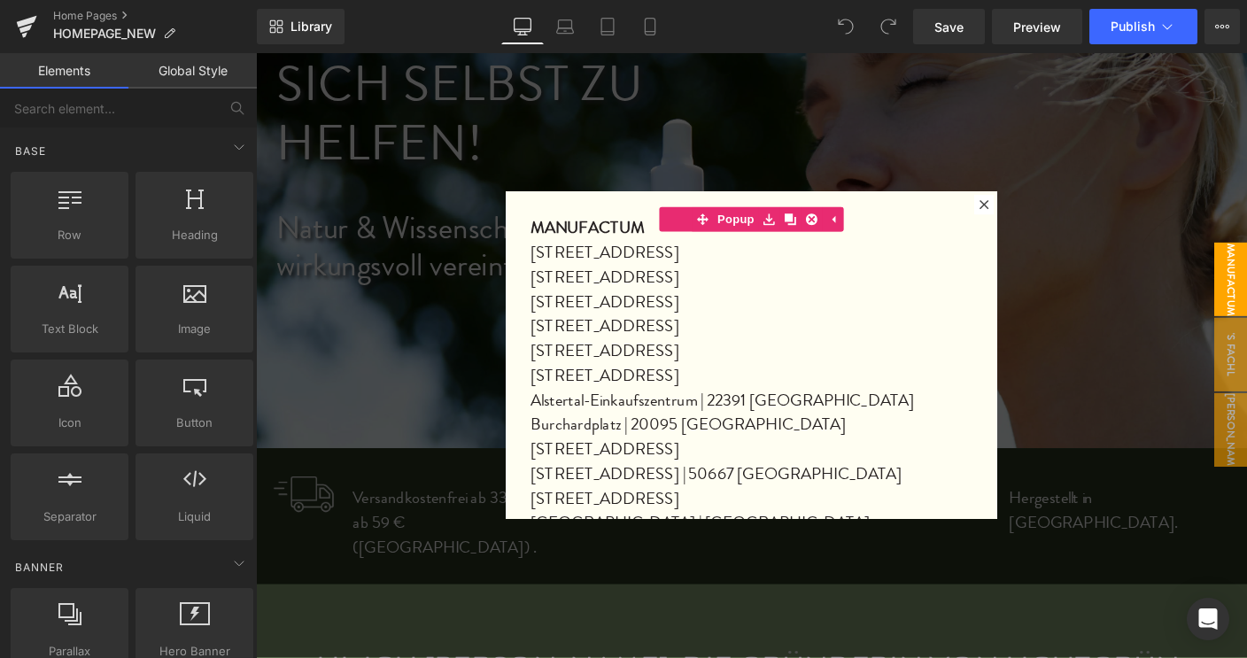
click at [1246, 182] on div at bounding box center [792, 380] width 1072 height 654
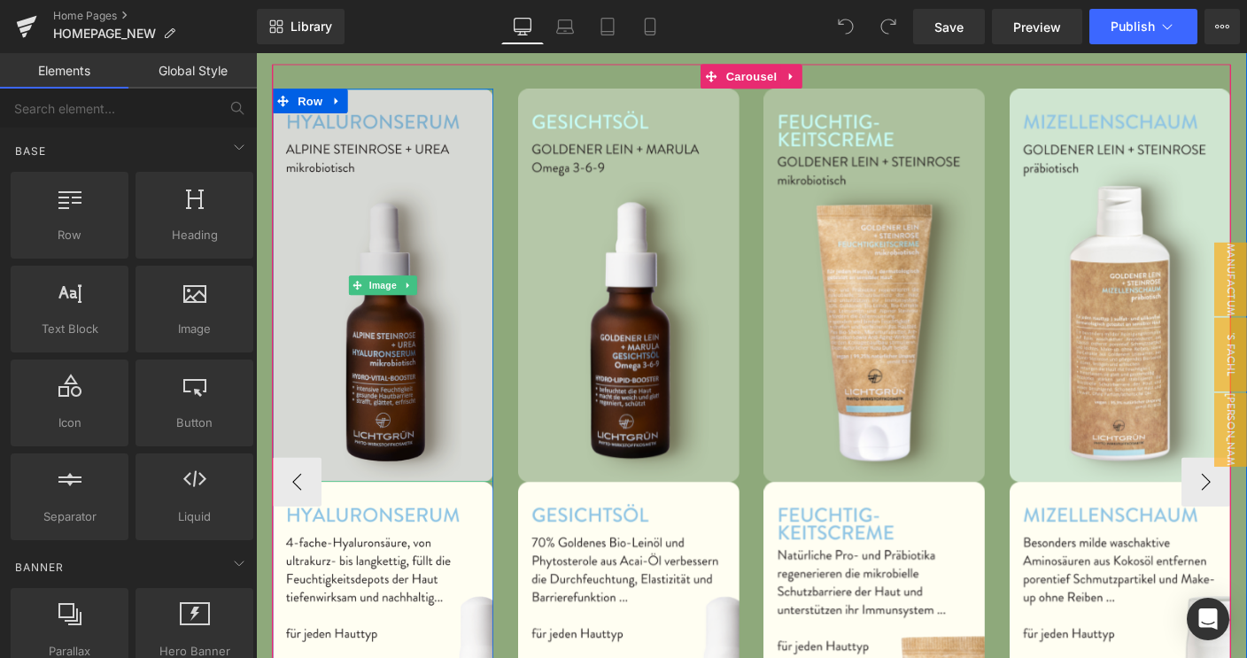
scroll to position [1736, 0]
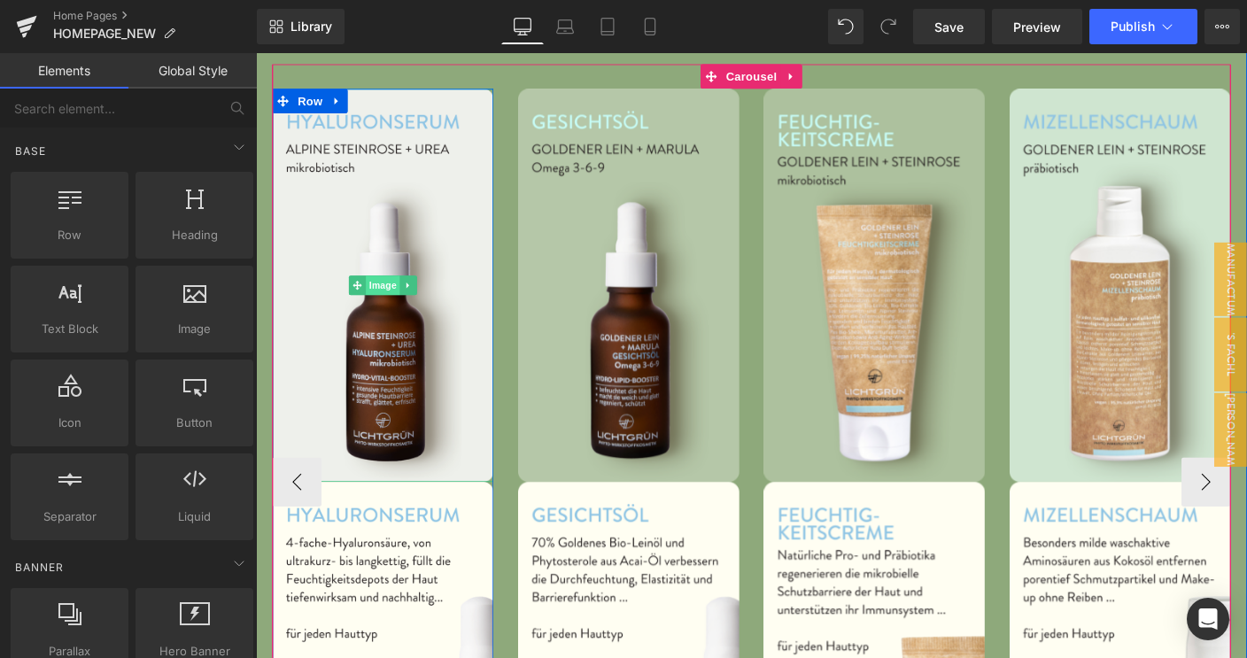
click at [376, 294] on span "Image" at bounding box center [393, 304] width 37 height 21
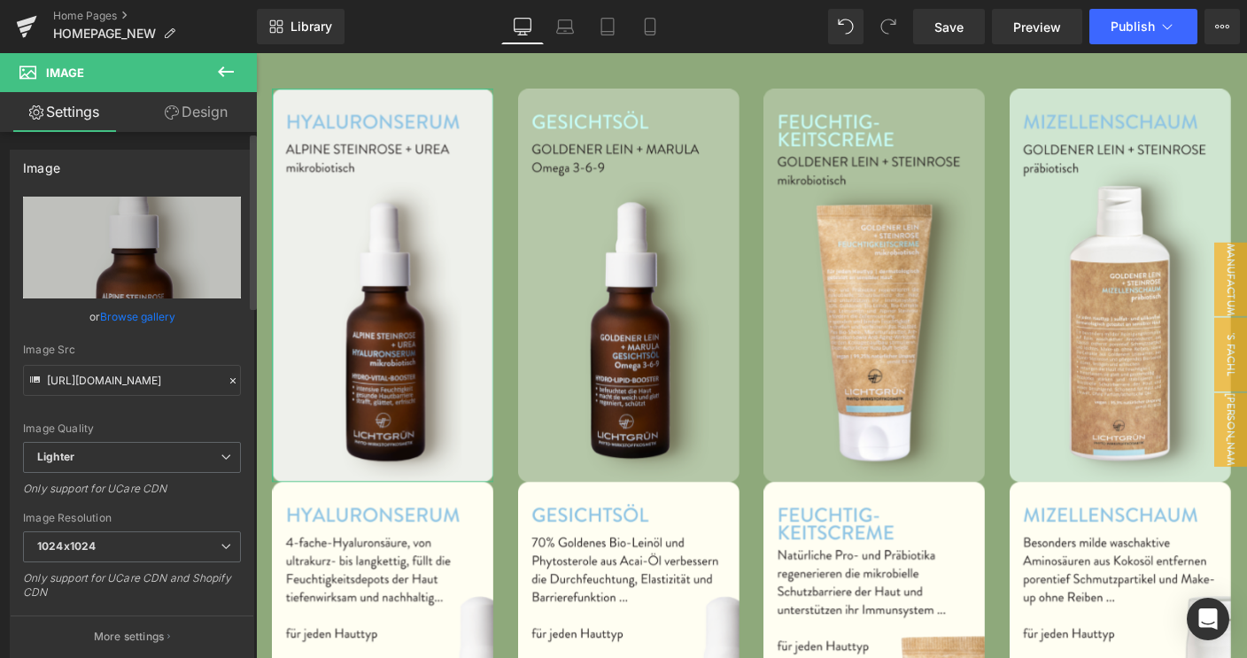
click at [135, 315] on link "Browse gallery" at bounding box center [137, 316] width 75 height 31
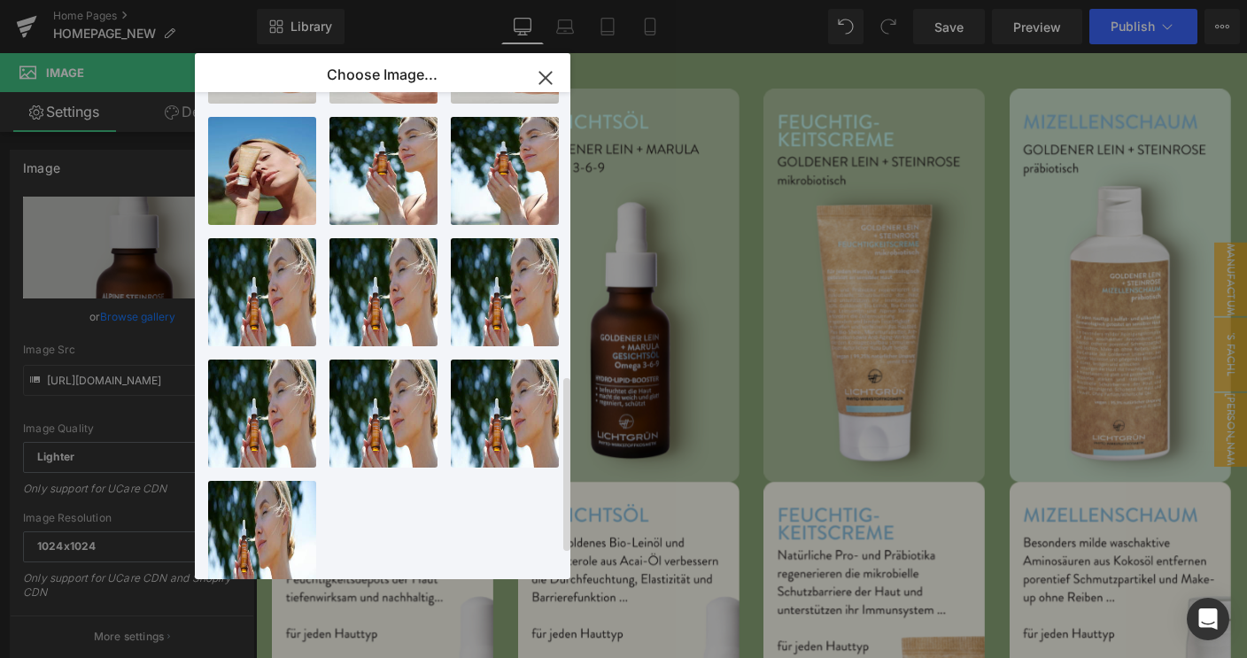
scroll to position [867, 0]
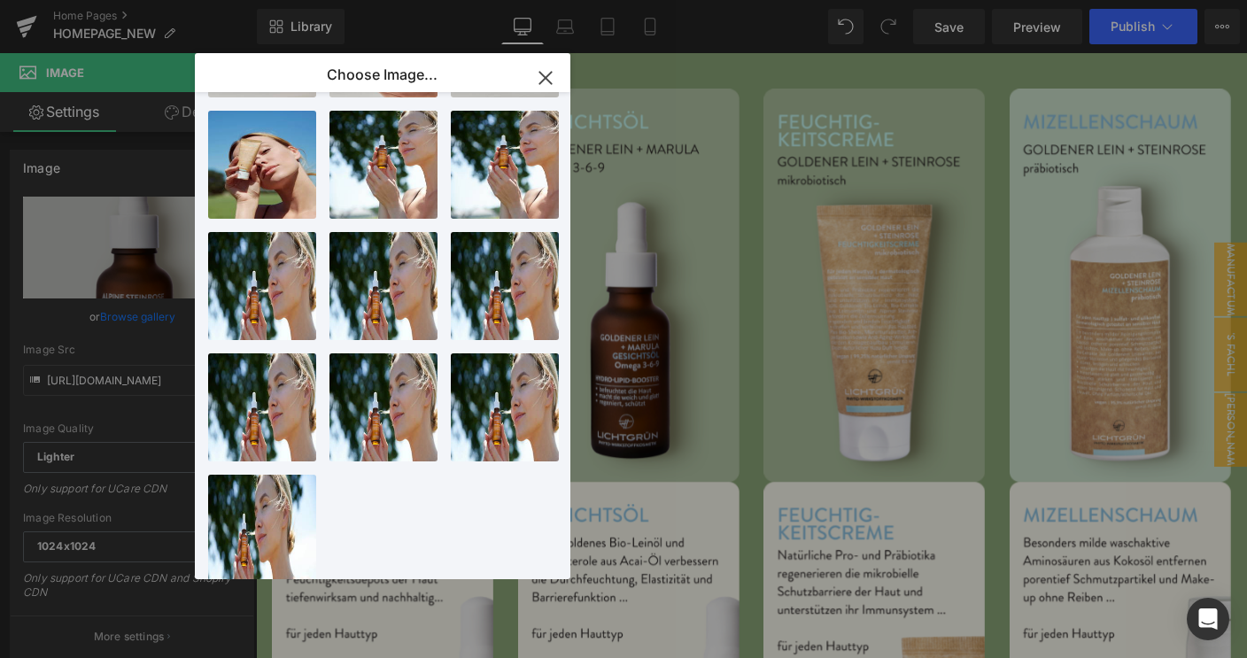
click at [540, 79] on icon "button" at bounding box center [545, 78] width 28 height 28
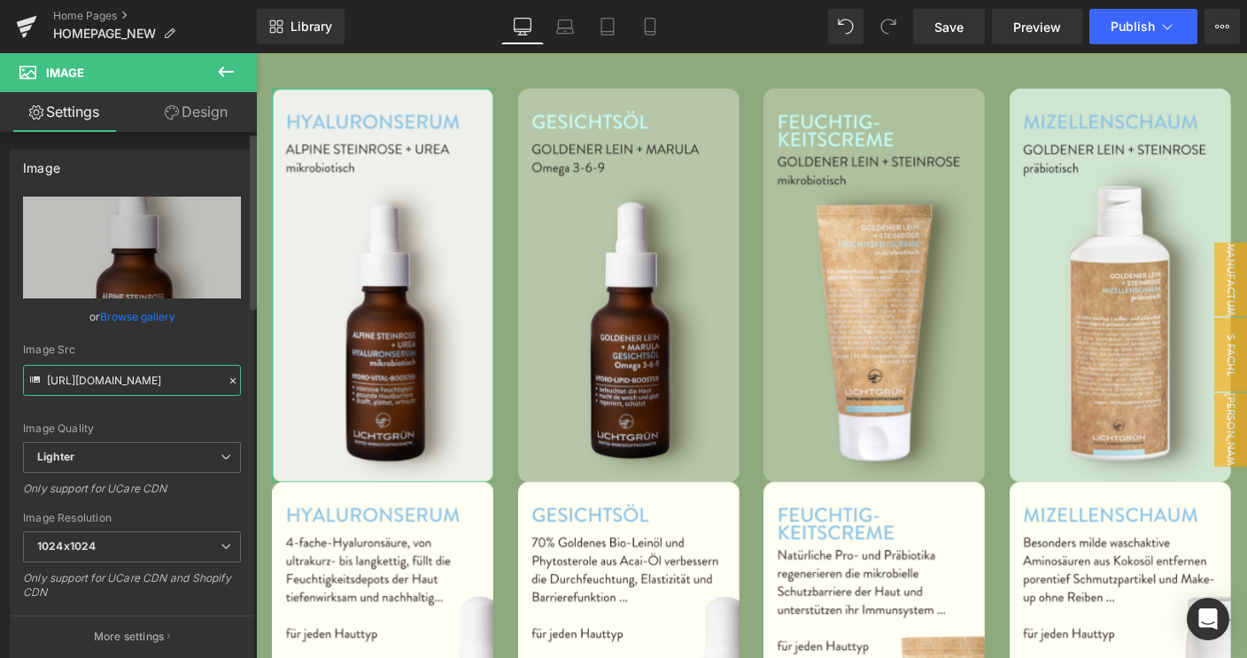
drag, startPoint x: 66, startPoint y: 381, endPoint x: 169, endPoint y: 376, distance: 102.8
click at [169, 376] on input "[URL][DOMAIN_NAME]" at bounding box center [132, 380] width 218 height 31
click at [143, 377] on input "[URL][DOMAIN_NAME]" at bounding box center [132, 380] width 218 height 31
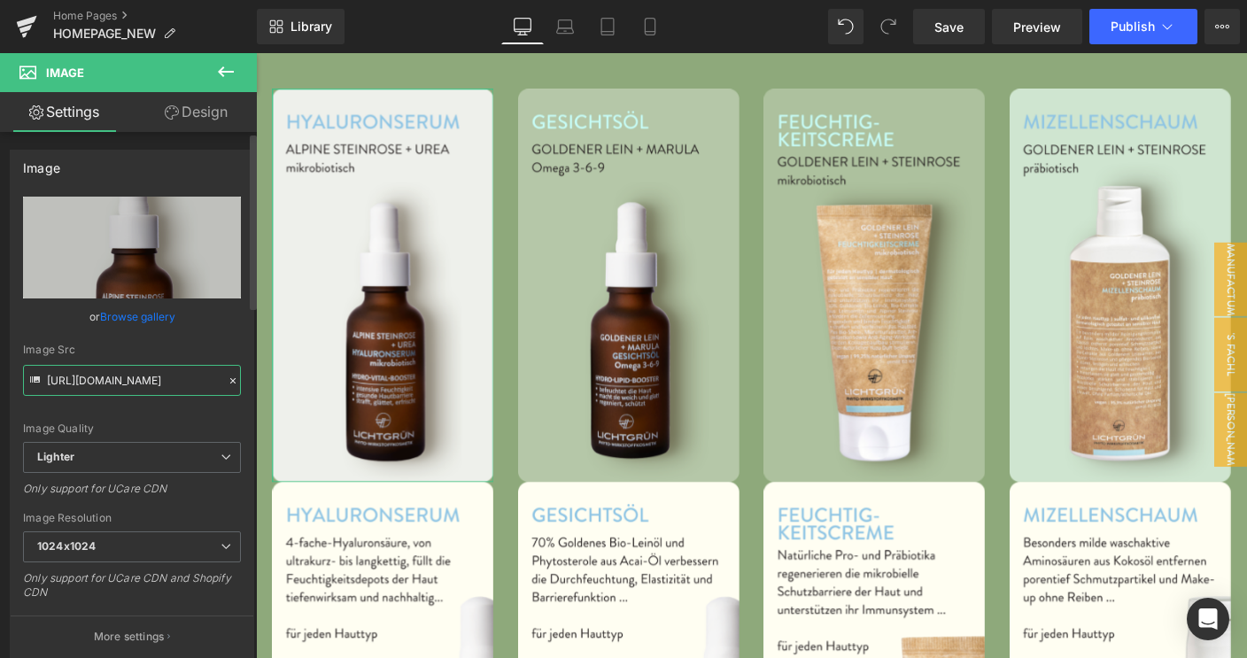
drag, startPoint x: 203, startPoint y: 381, endPoint x: 11, endPoint y: 378, distance: 192.2
click at [11, 378] on div "https://ucarecdn.com/358d2ab9-0ab3-4536-ac34-0ab1b13c2c3d/-/format/auto/-/previ…" at bounding box center [132, 427] width 243 height 460
click at [45, 377] on input "[URL][DOMAIN_NAME]" at bounding box center [132, 380] width 218 height 31
drag, startPoint x: 45, startPoint y: 377, endPoint x: 197, endPoint y: 381, distance: 152.4
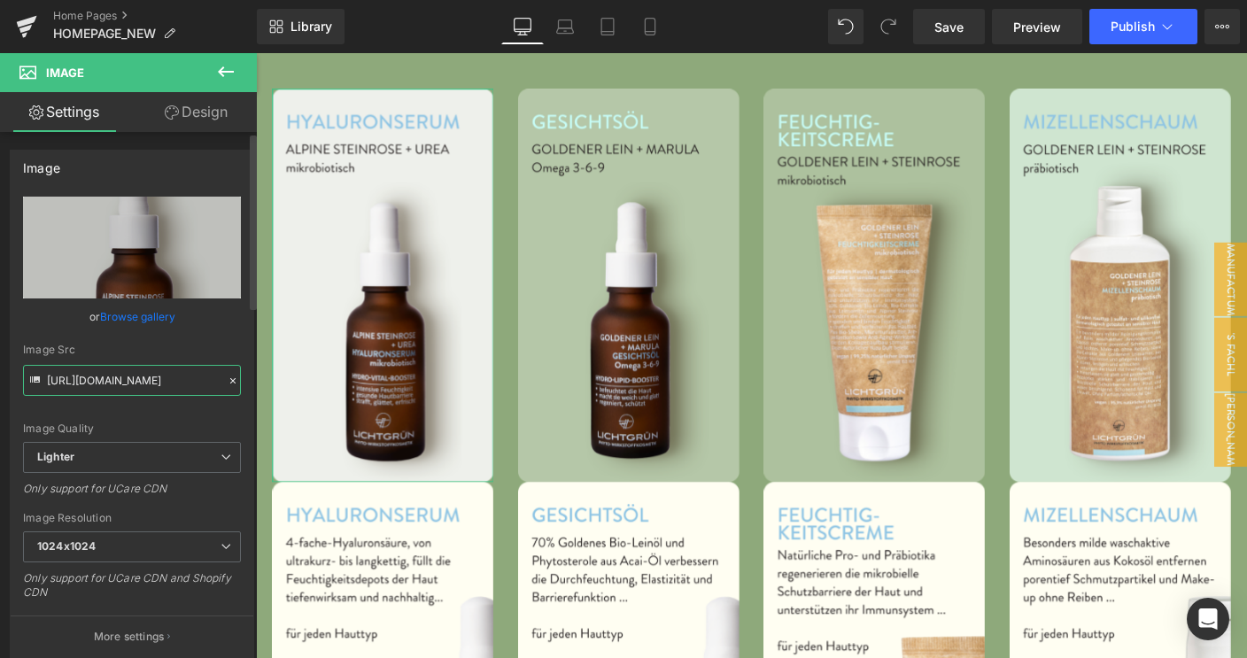
click at [197, 381] on input "[URL][DOMAIN_NAME]" at bounding box center [132, 380] width 218 height 31
click at [194, 377] on input "[URL][DOMAIN_NAME]" at bounding box center [132, 380] width 218 height 31
drag, startPoint x: 200, startPoint y: 379, endPoint x: 42, endPoint y: 376, distance: 158.5
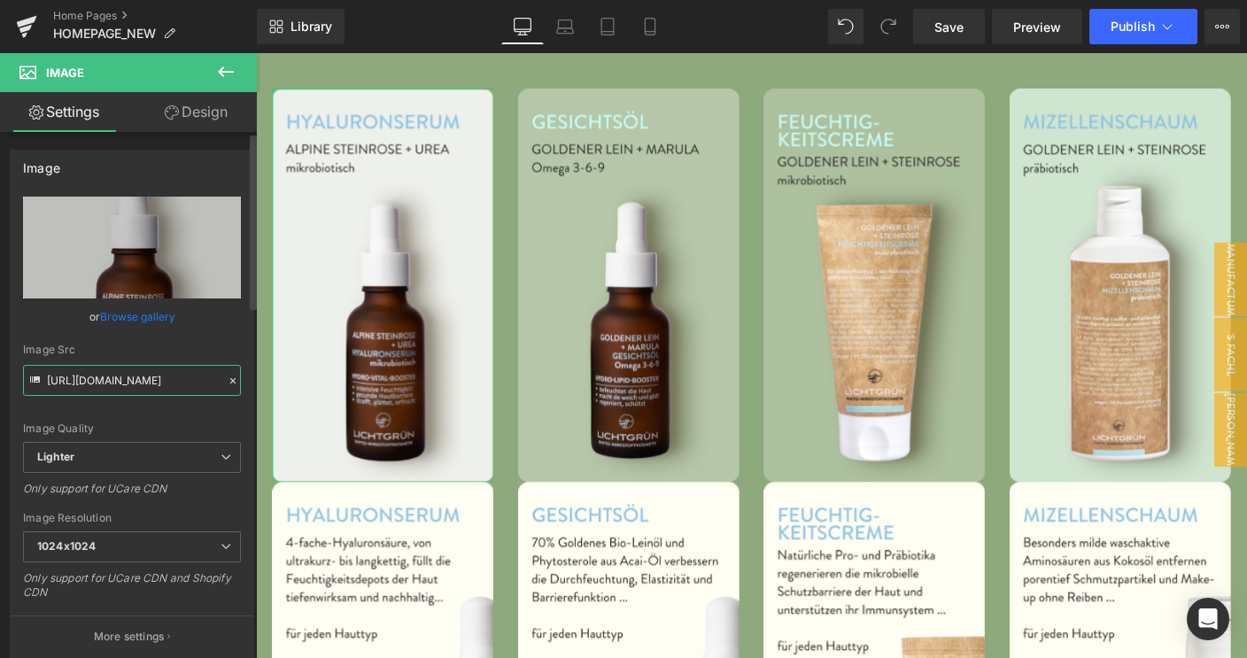
click at [42, 376] on input "[URL][DOMAIN_NAME]" at bounding box center [132, 380] width 218 height 31
